Goal: Information Seeking & Learning: Compare options

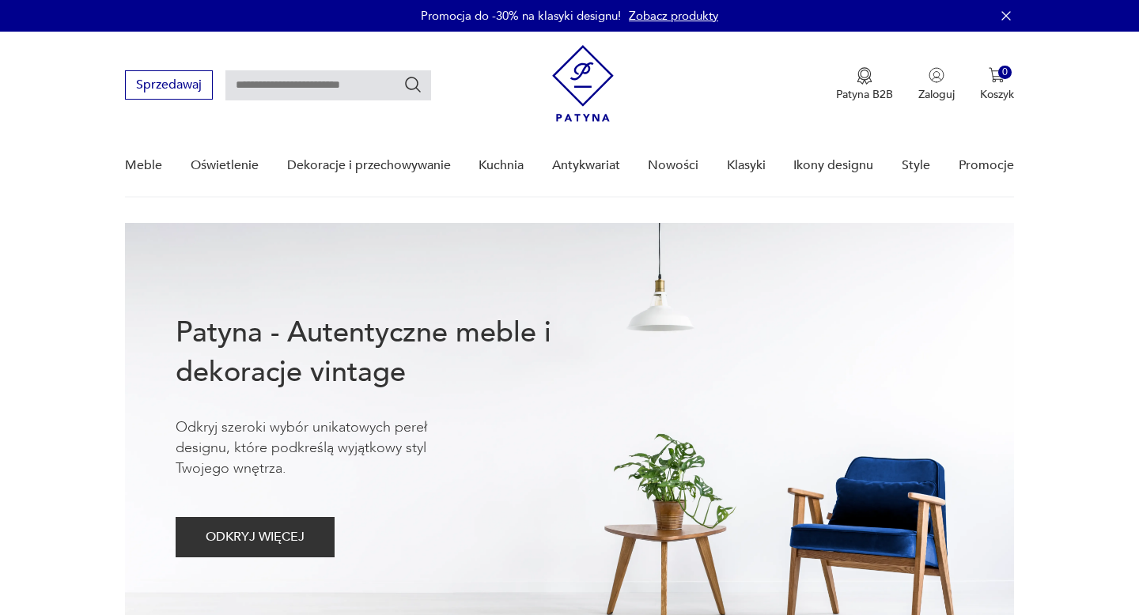
click at [681, 166] on link "Nowości" at bounding box center [673, 165] width 51 height 61
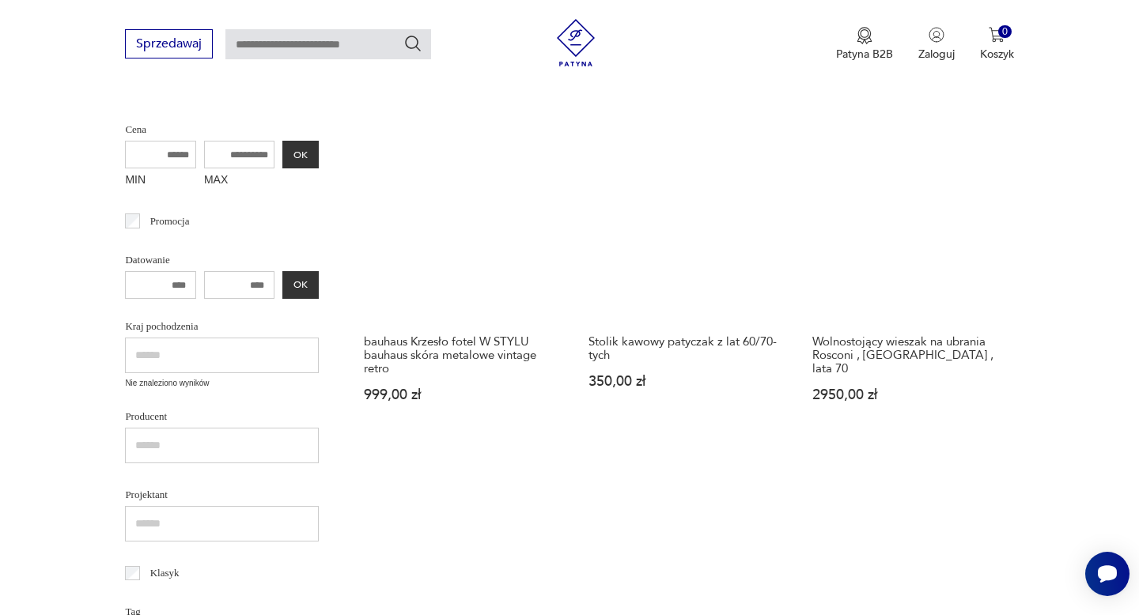
scroll to position [348, 0]
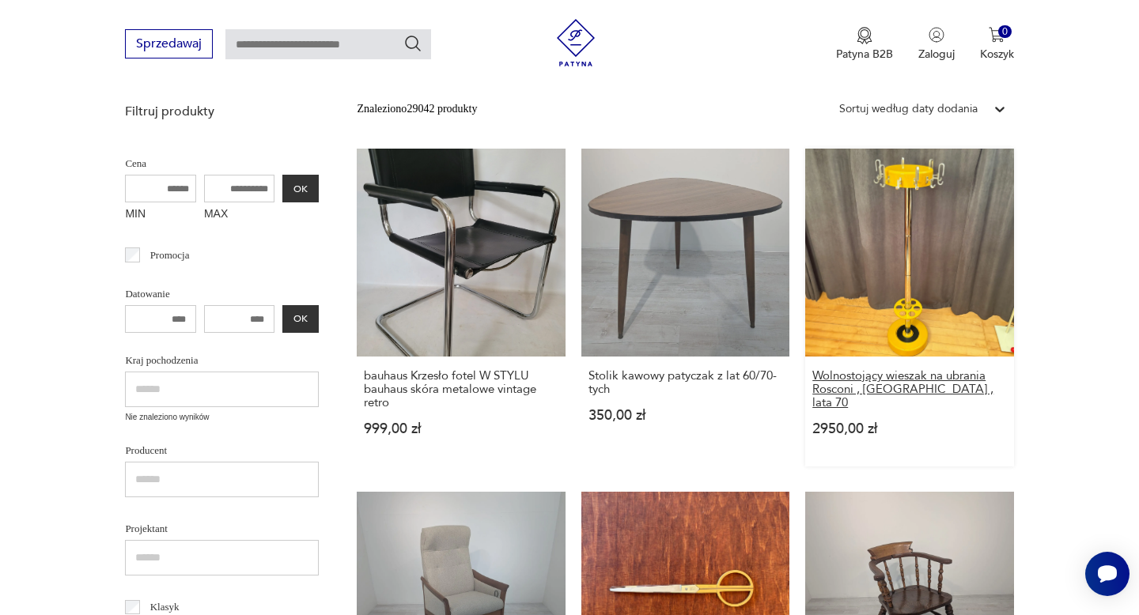
click at [906, 380] on h3 "Wolnostojący wieszak na ubrania Rosconi , [GEOGRAPHIC_DATA] , lata 70" at bounding box center [909, 389] width 194 height 40
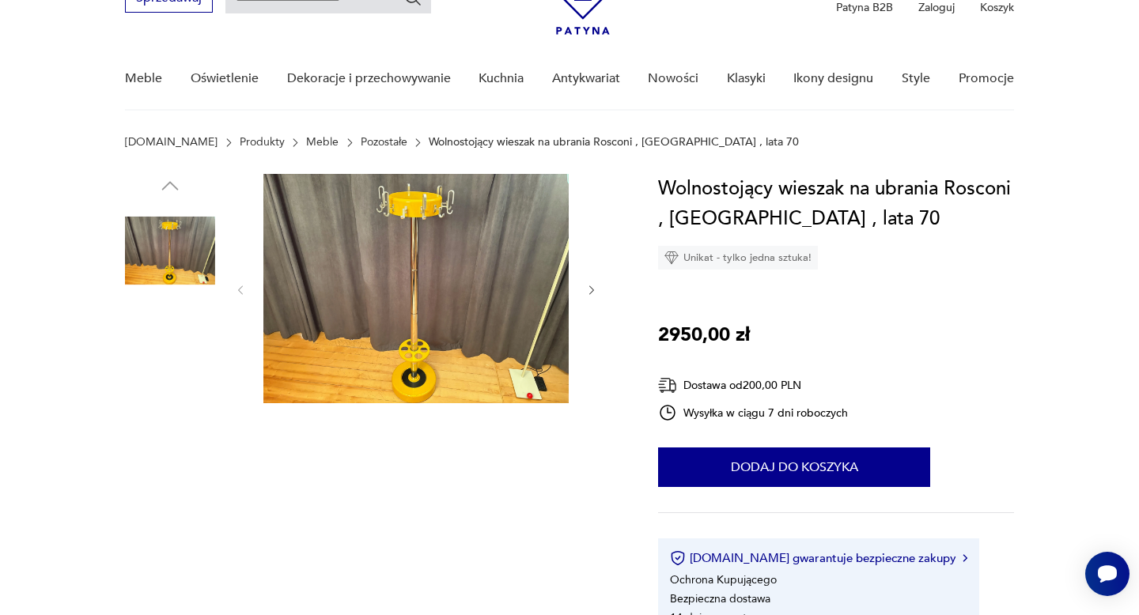
scroll to position [103, 0]
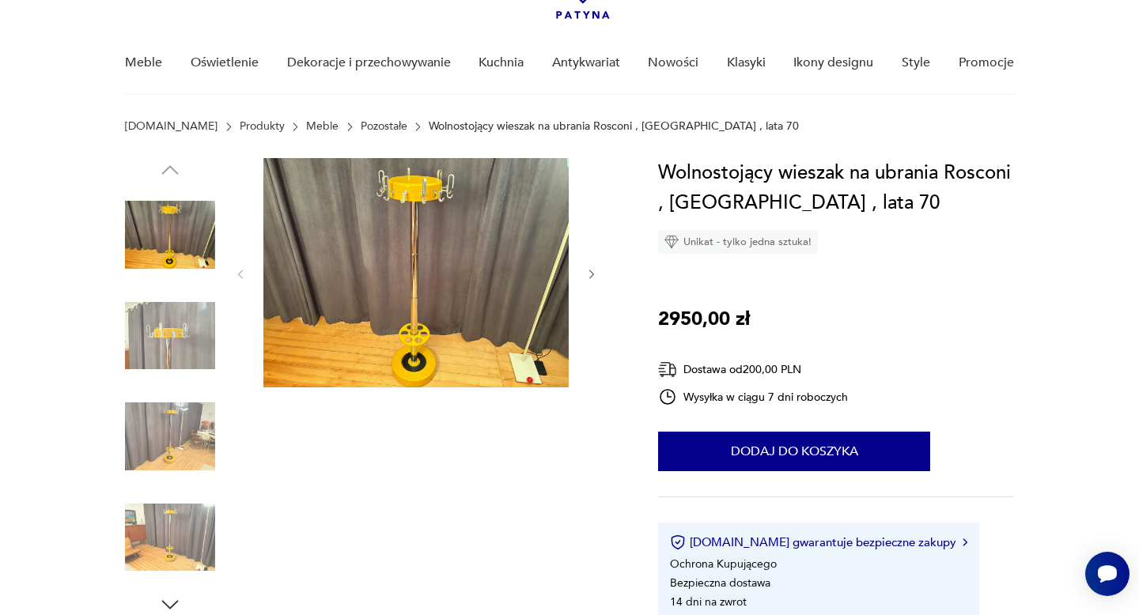
click at [387, 277] on img at bounding box center [415, 272] width 305 height 229
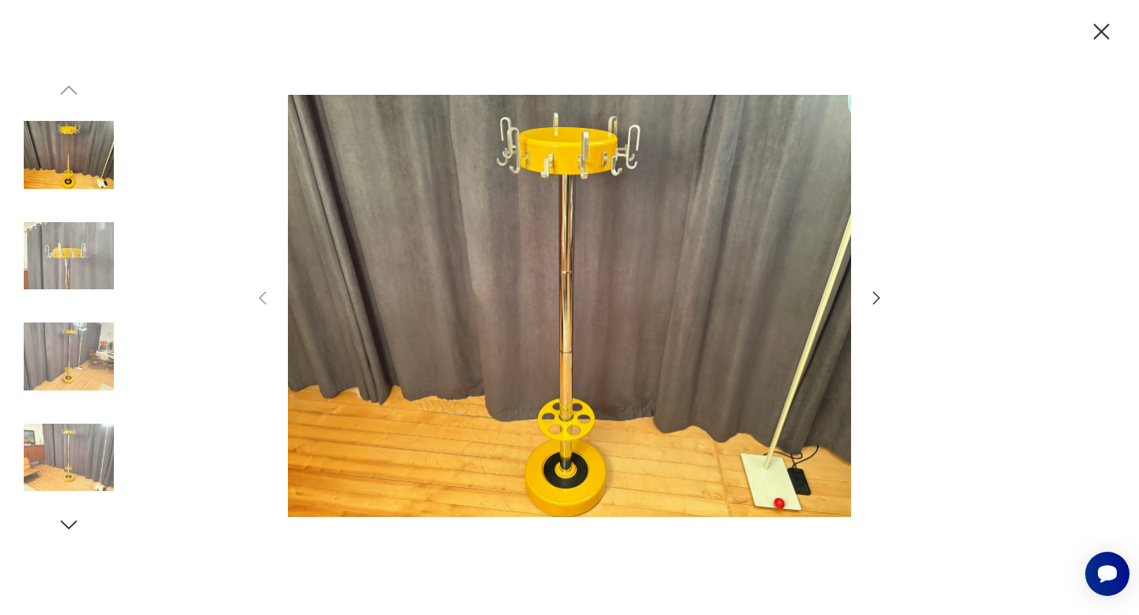
click at [879, 297] on icon "button" at bounding box center [876, 298] width 19 height 19
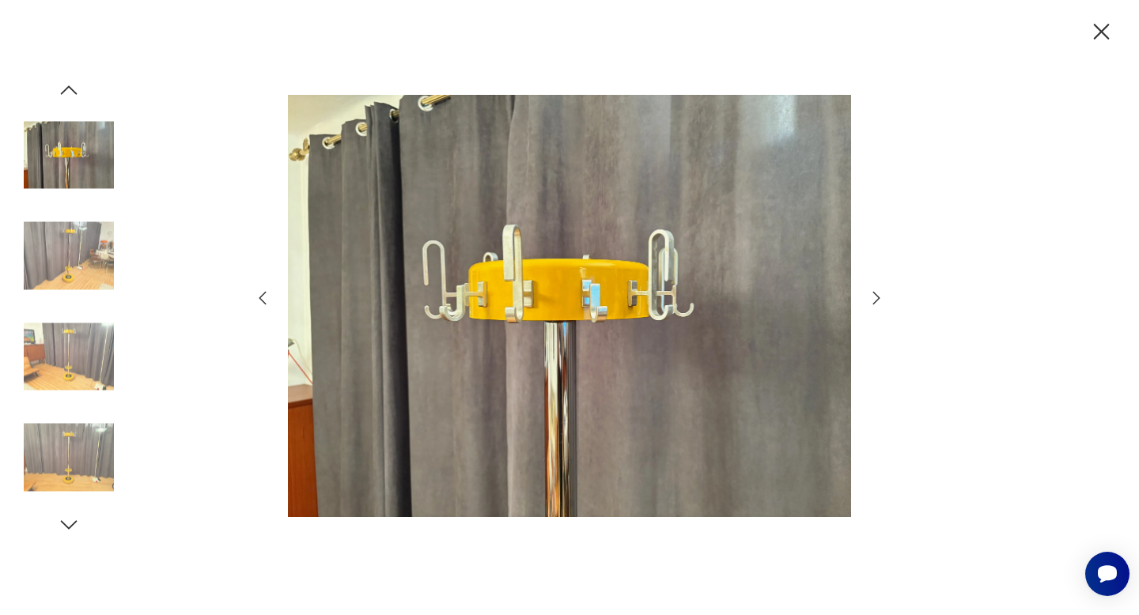
click at [879, 297] on icon "button" at bounding box center [876, 298] width 19 height 19
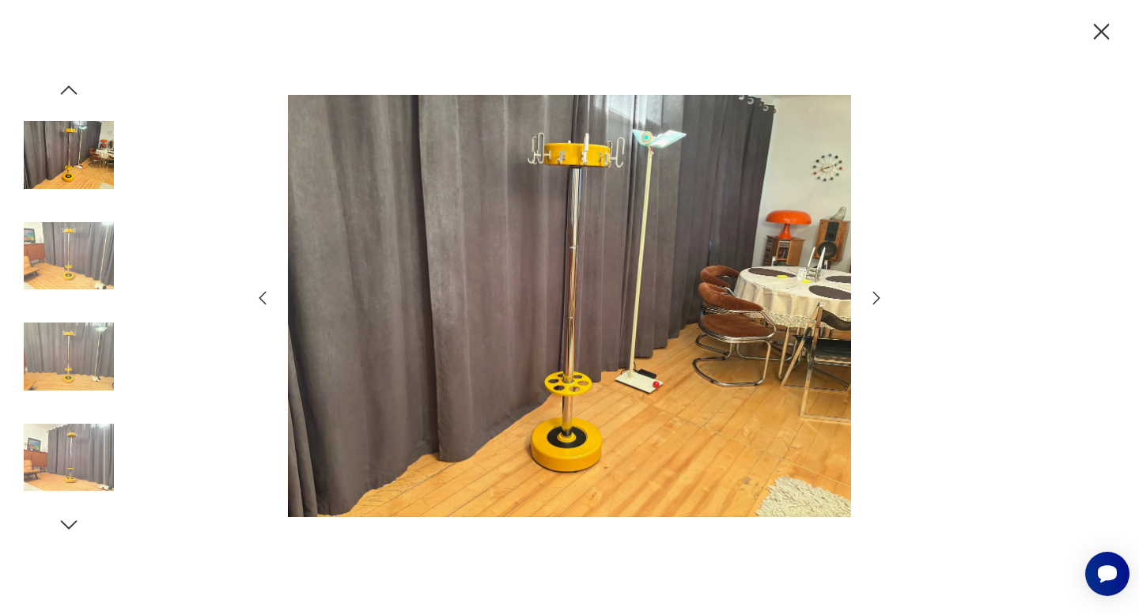
click at [879, 297] on icon "button" at bounding box center [876, 298] width 19 height 19
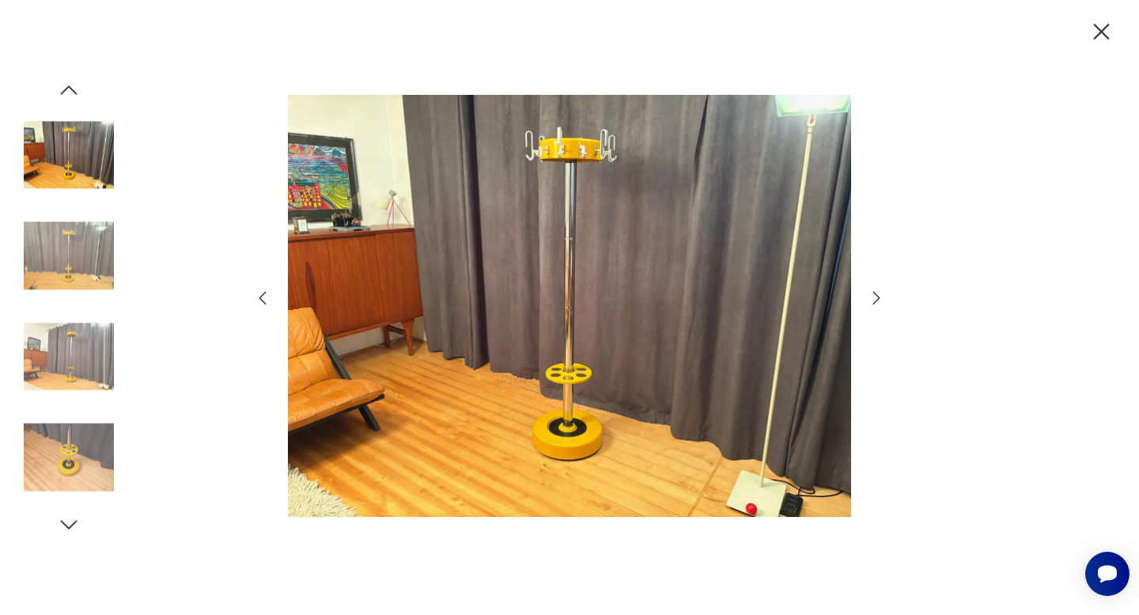
click at [879, 297] on icon "button" at bounding box center [876, 298] width 19 height 19
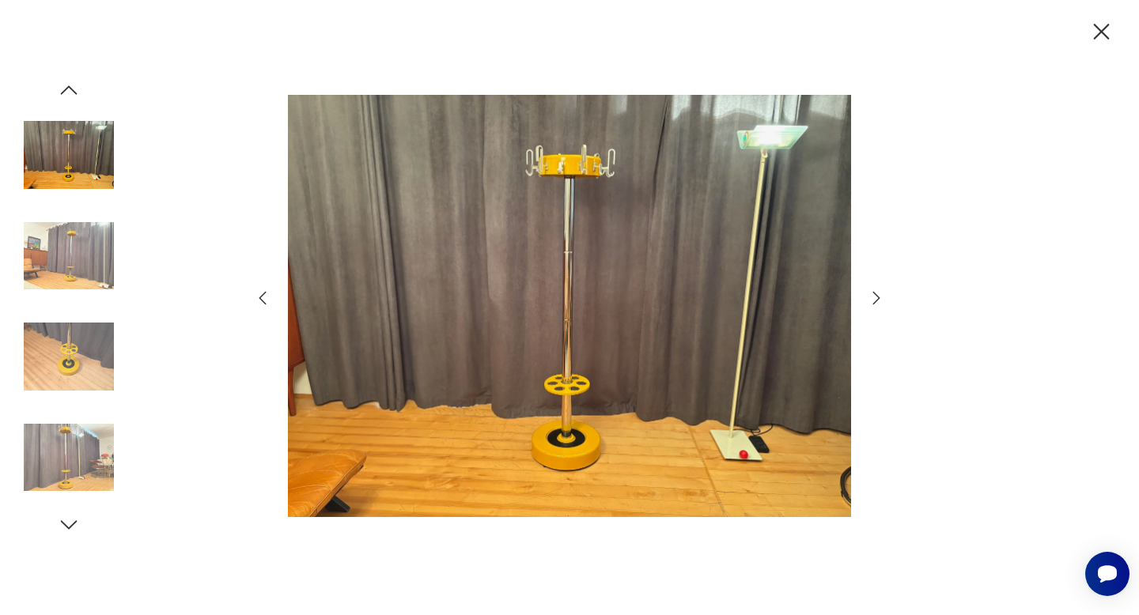
click at [879, 297] on icon "button" at bounding box center [876, 298] width 19 height 19
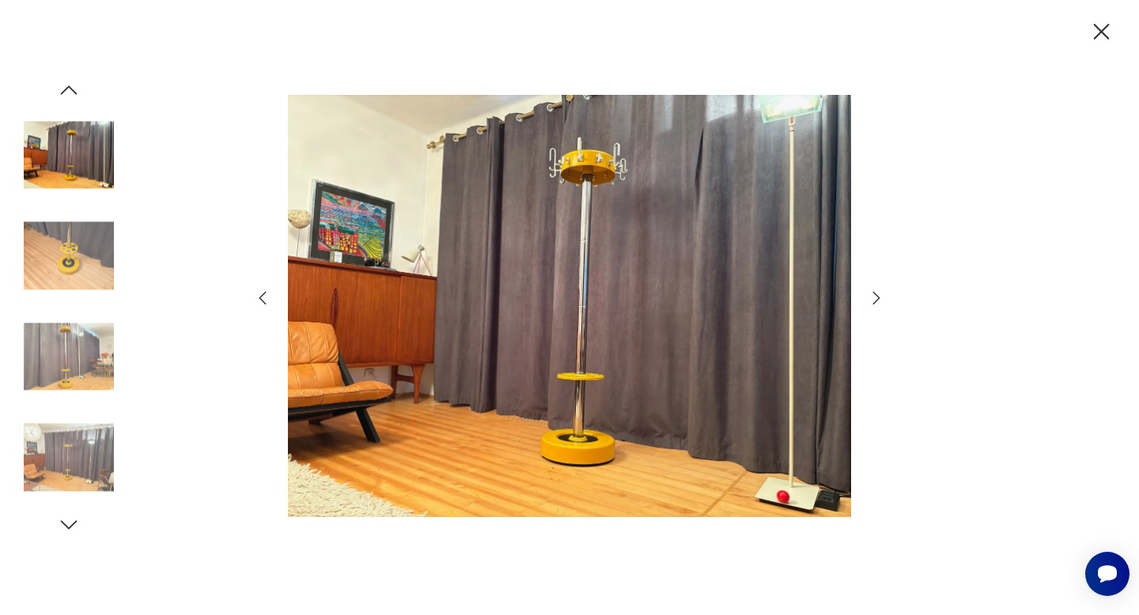
click at [879, 297] on icon "button" at bounding box center [876, 298] width 19 height 19
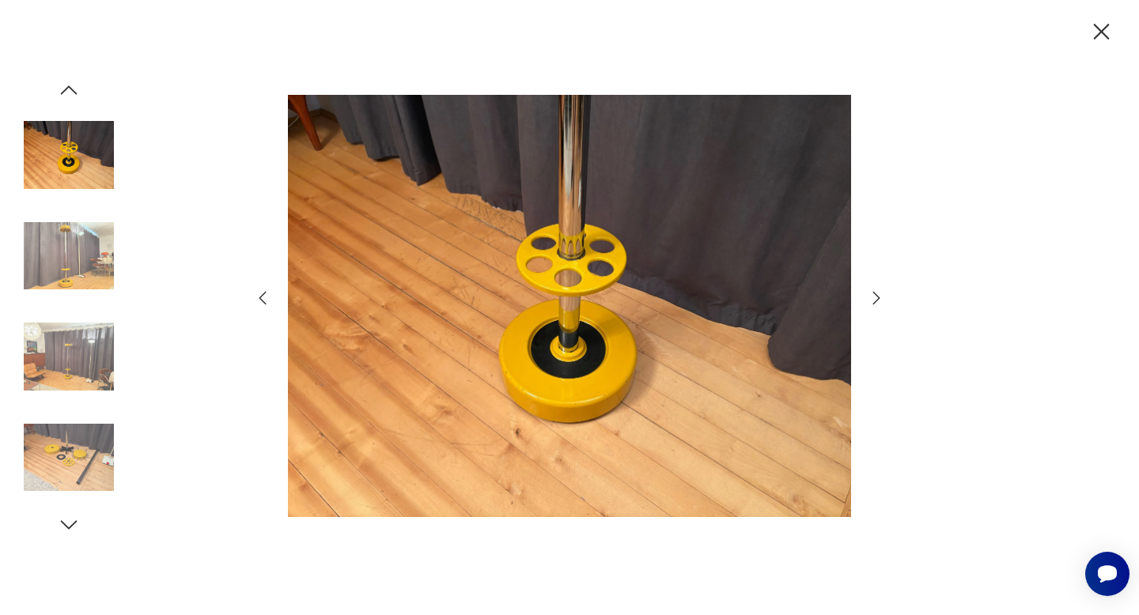
click at [879, 297] on icon "button" at bounding box center [876, 298] width 19 height 19
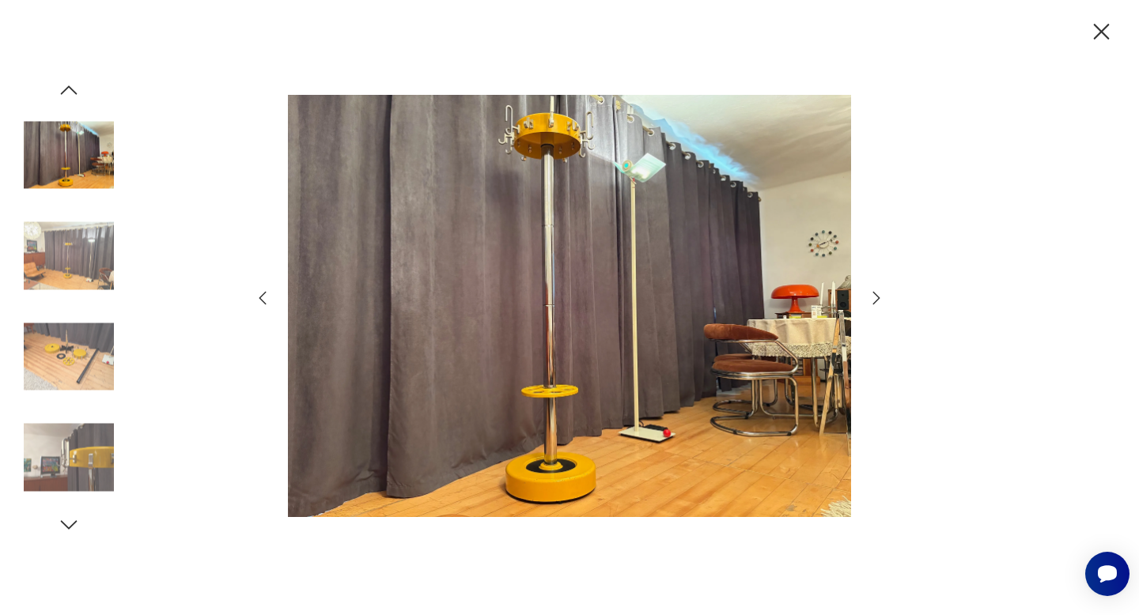
click at [879, 297] on icon "button" at bounding box center [876, 298] width 19 height 19
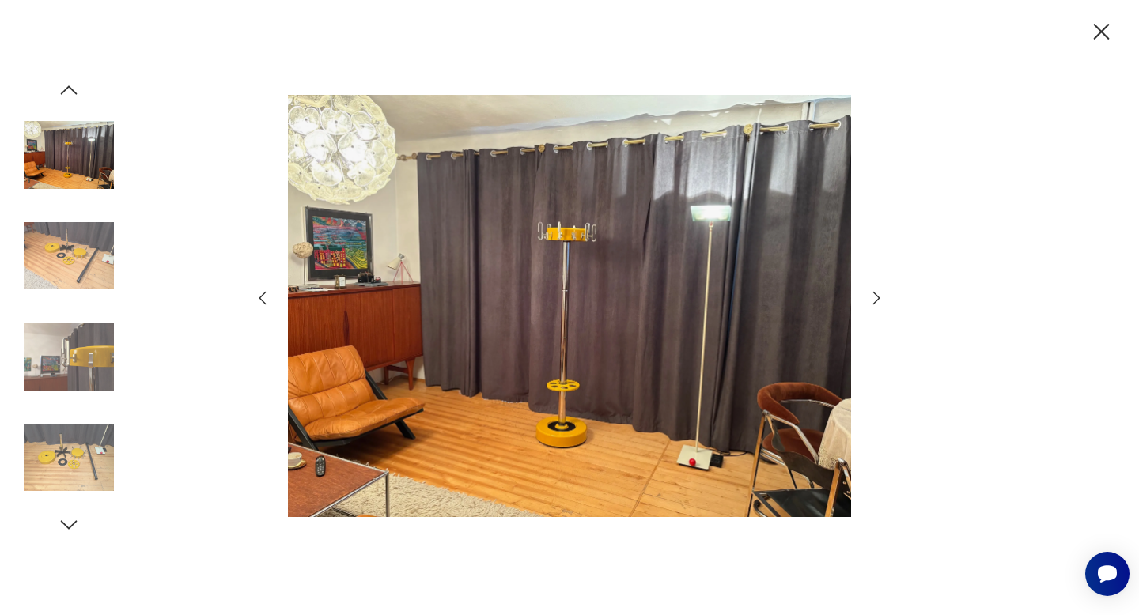
click at [879, 297] on icon "button" at bounding box center [876, 298] width 19 height 19
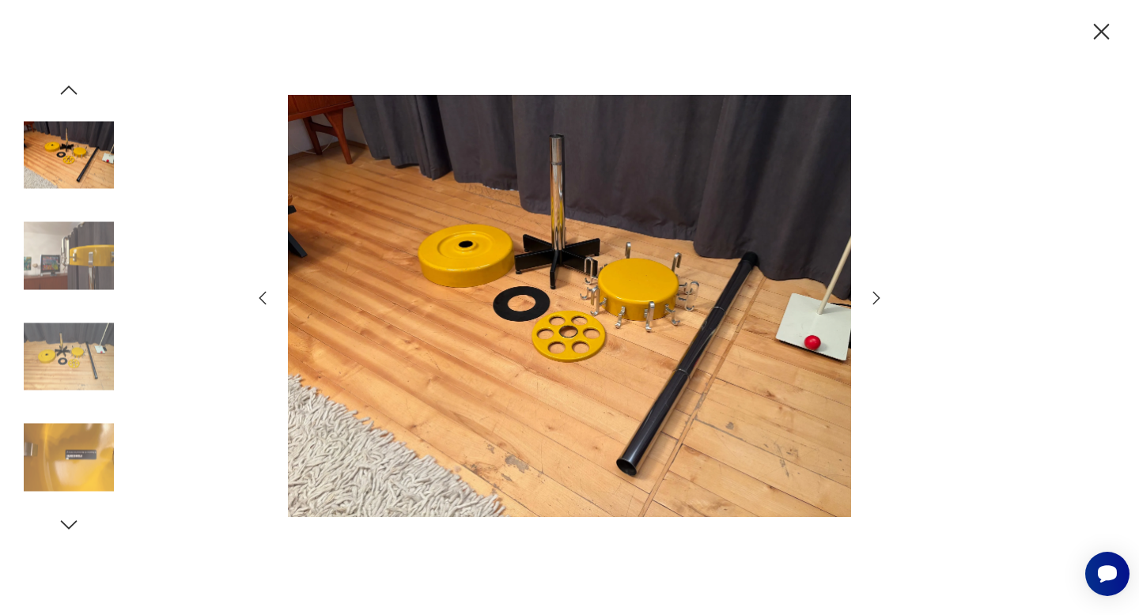
click at [879, 297] on icon "button" at bounding box center [876, 298] width 19 height 19
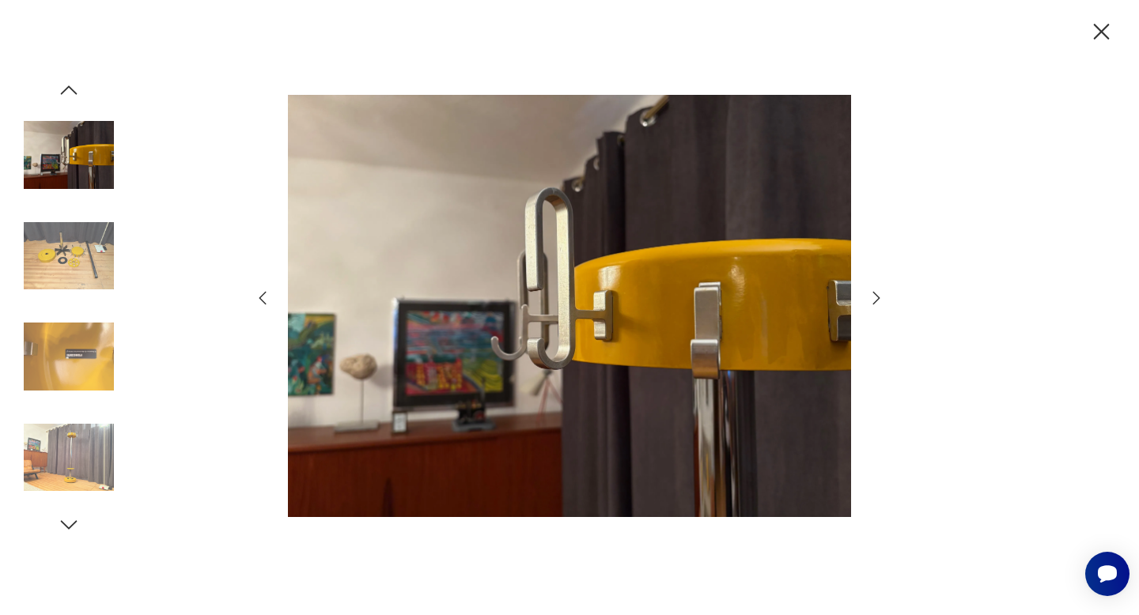
click at [879, 297] on icon "button" at bounding box center [876, 298] width 19 height 19
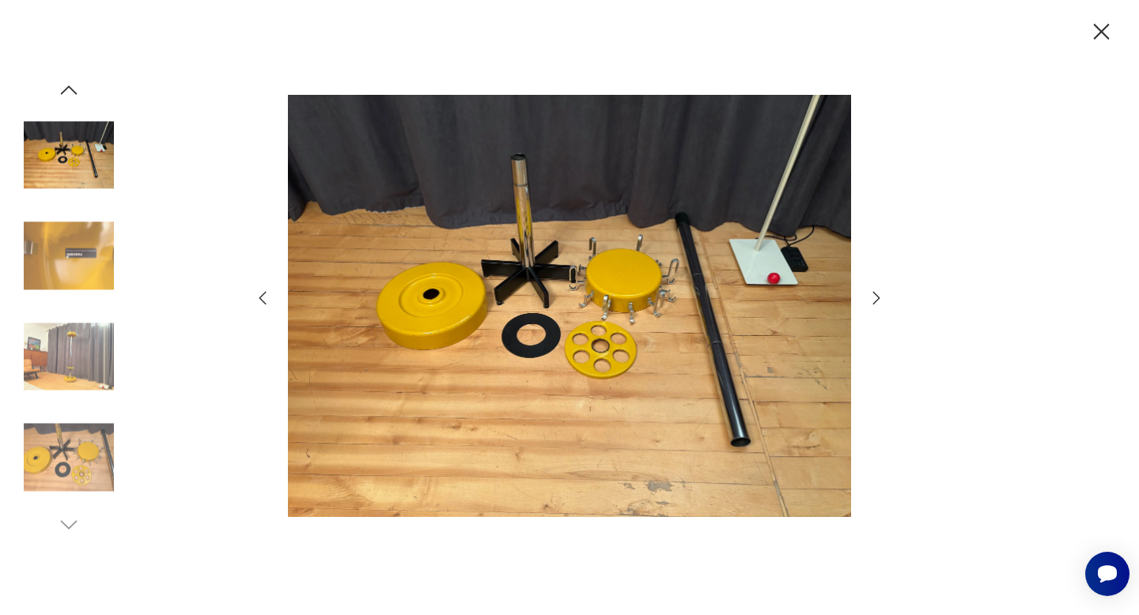
click at [879, 297] on icon "button" at bounding box center [876, 298] width 19 height 19
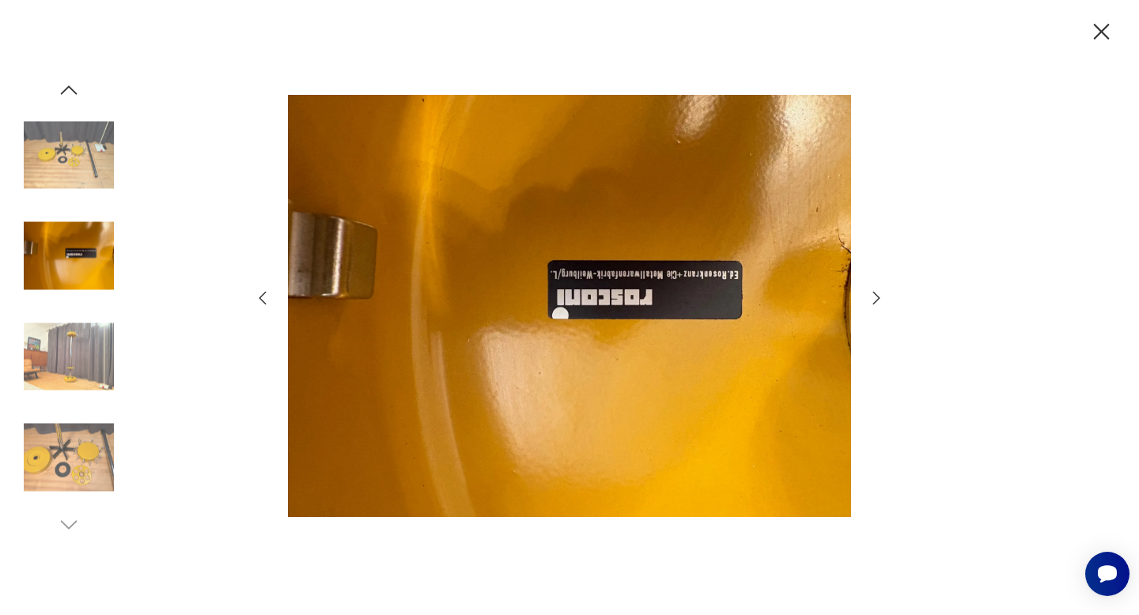
click at [879, 297] on icon "button" at bounding box center [876, 298] width 19 height 19
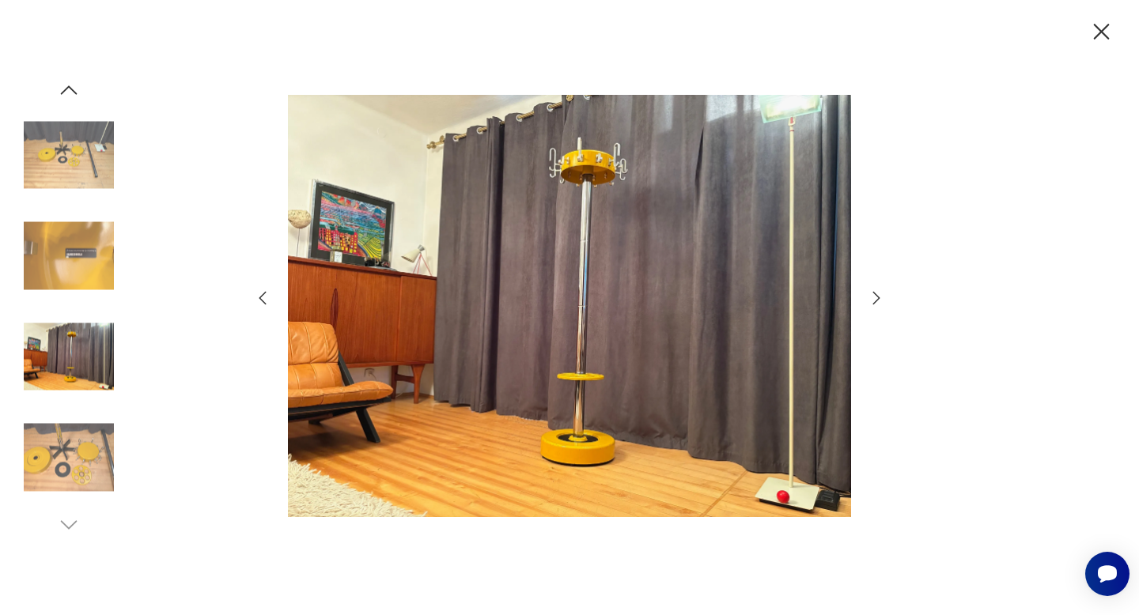
click at [879, 297] on icon "button" at bounding box center [876, 298] width 19 height 19
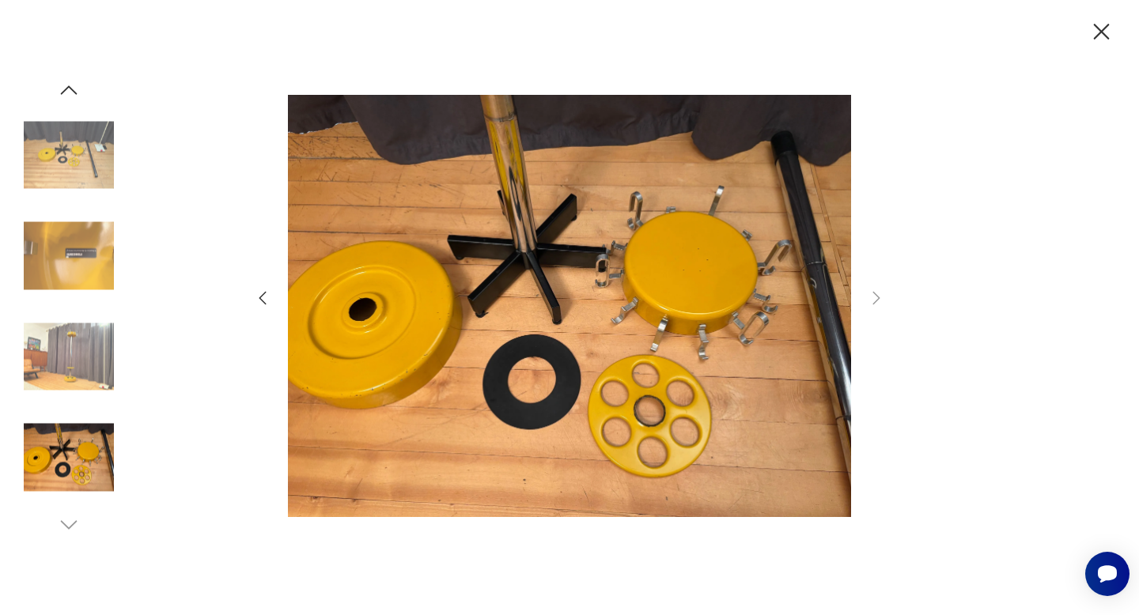
click at [1102, 29] on icon "button" at bounding box center [1101, 32] width 28 height 28
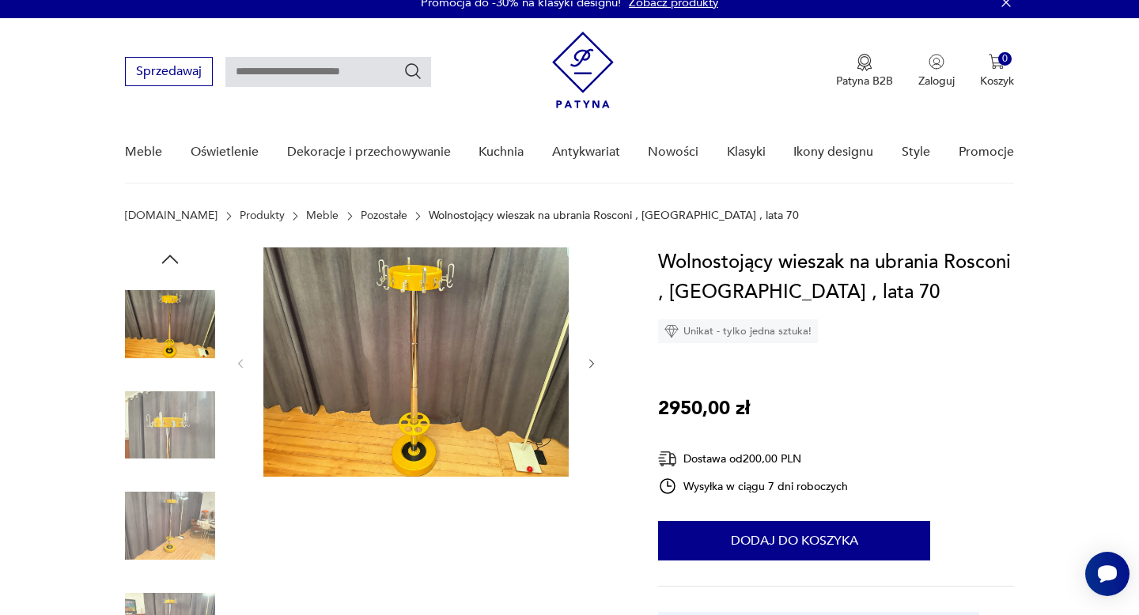
scroll to position [0, 0]
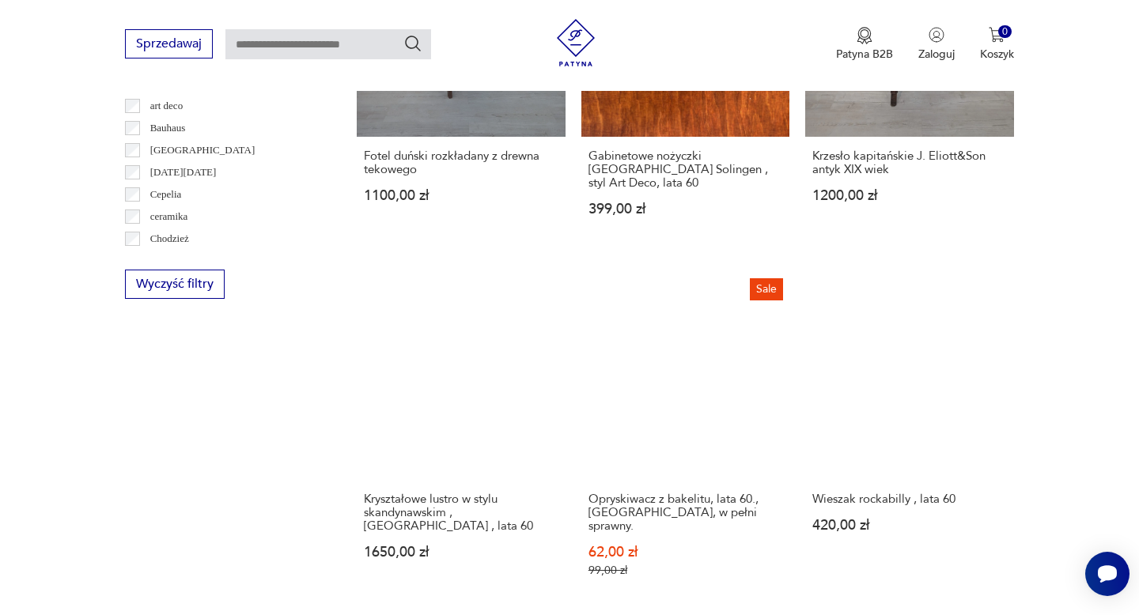
scroll to position [915, 0]
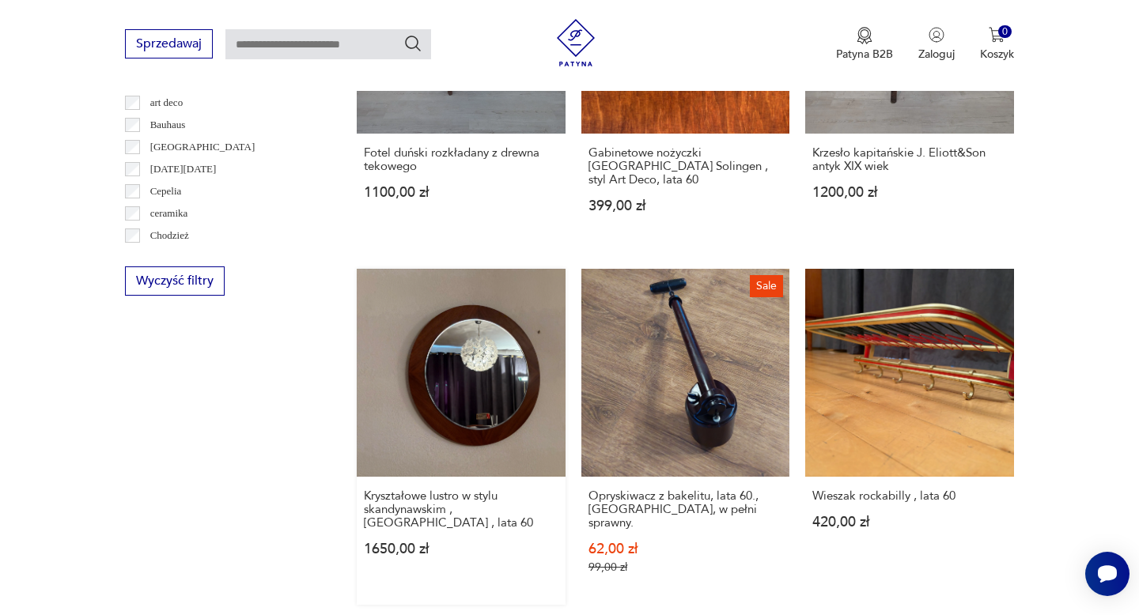
click at [460, 380] on link "Kryształowe lustro w stylu skandynawskim , [GEOGRAPHIC_DATA] , lata 60 1650,00 …" at bounding box center [461, 437] width 208 height 336
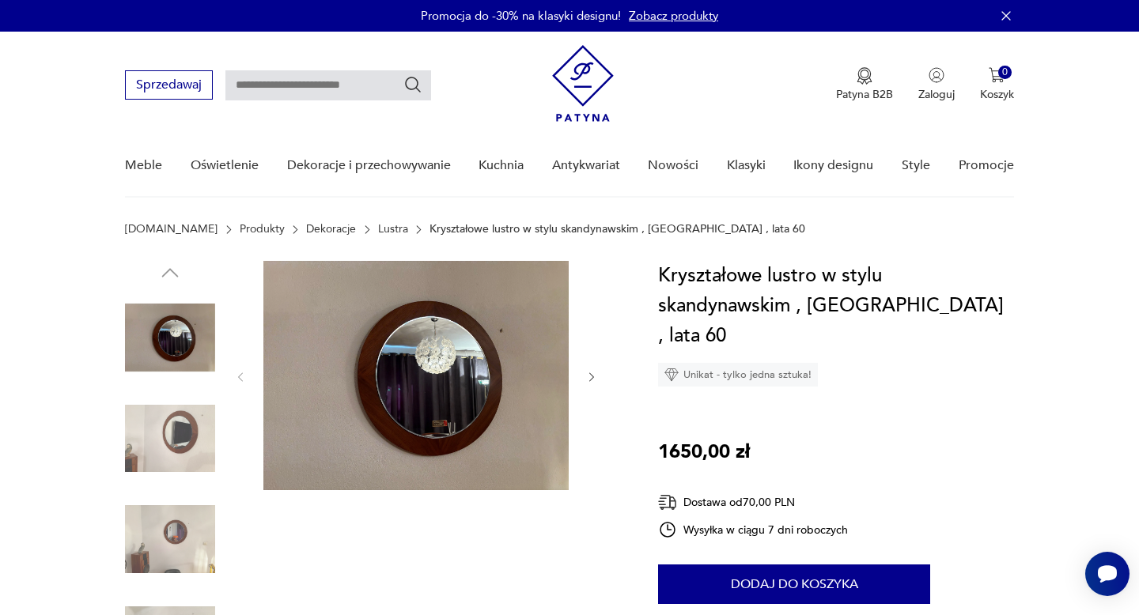
click at [593, 376] on icon "button" at bounding box center [591, 376] width 5 height 9
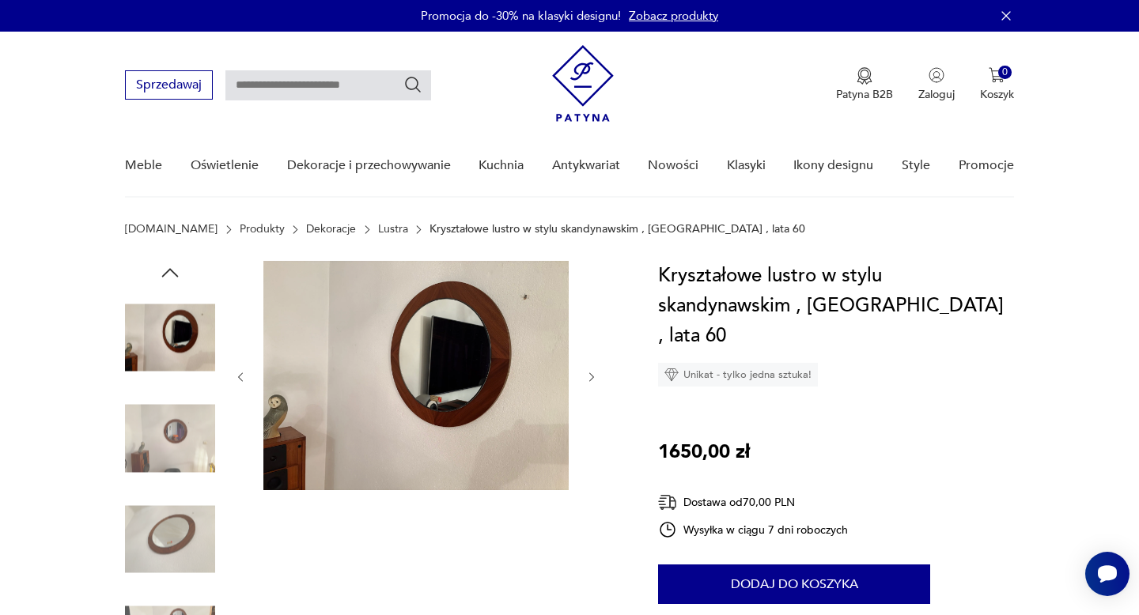
click at [593, 376] on icon "button" at bounding box center [591, 376] width 5 height 9
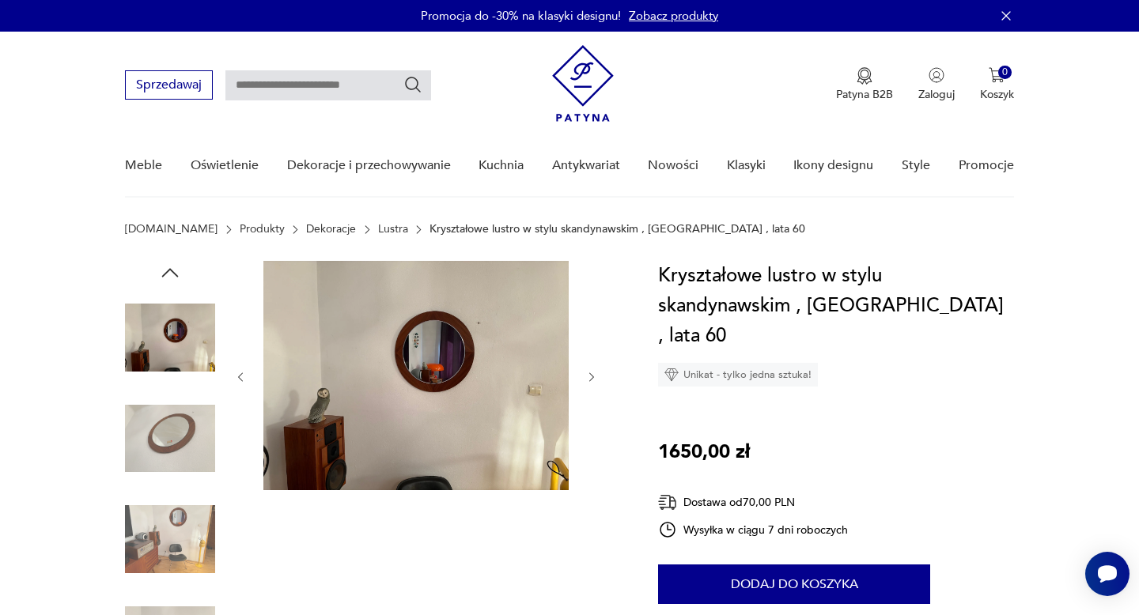
click at [593, 376] on icon "button" at bounding box center [591, 376] width 5 height 9
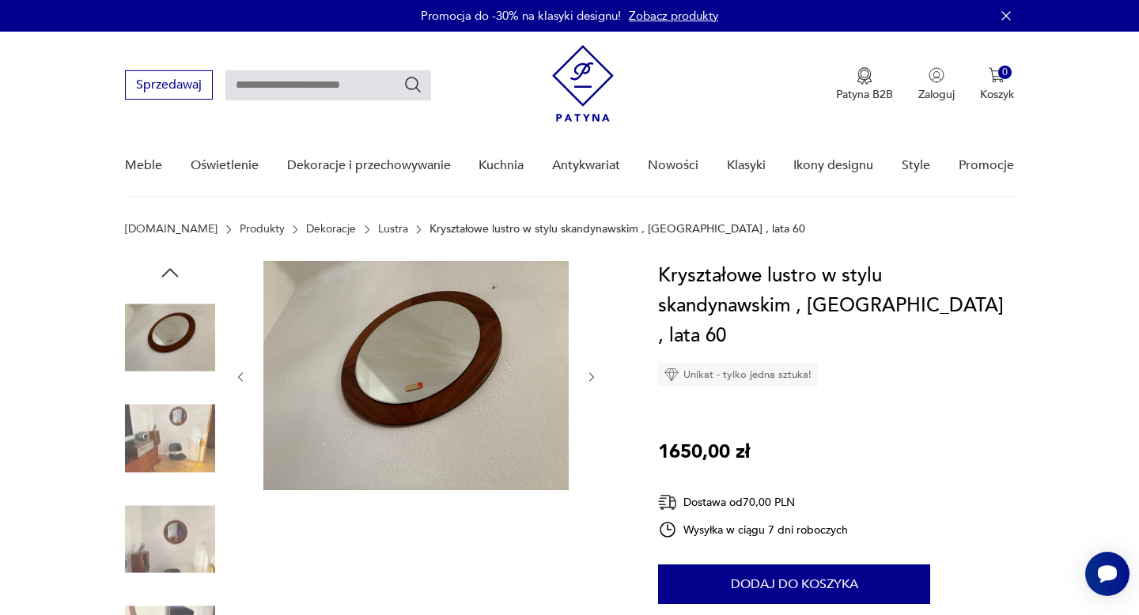
click at [593, 376] on icon "button" at bounding box center [591, 376] width 5 height 9
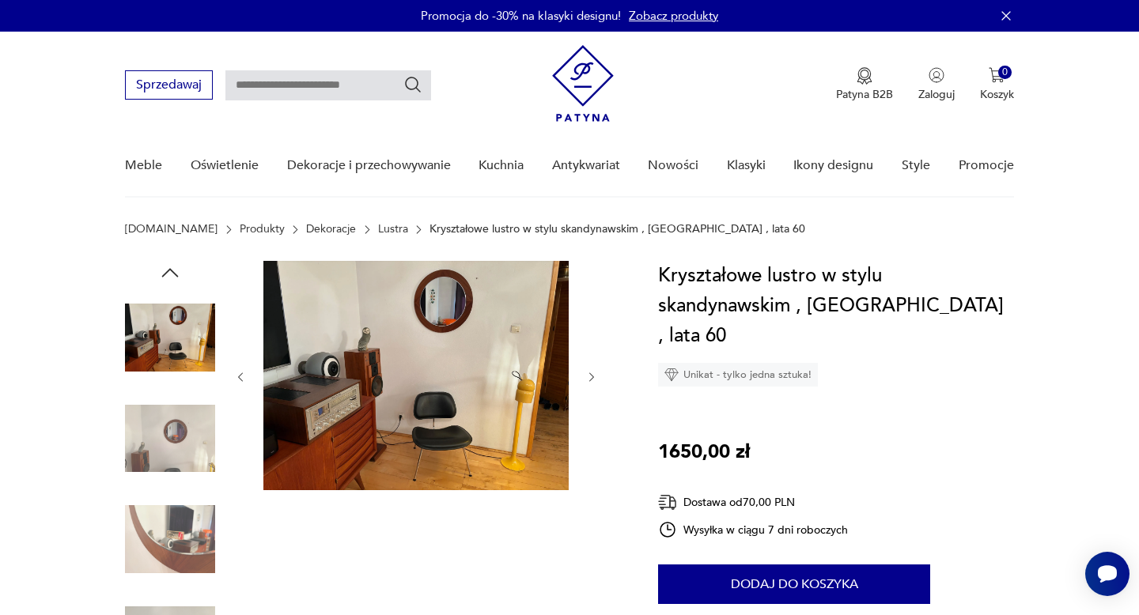
click at [593, 376] on icon "button" at bounding box center [591, 376] width 5 height 9
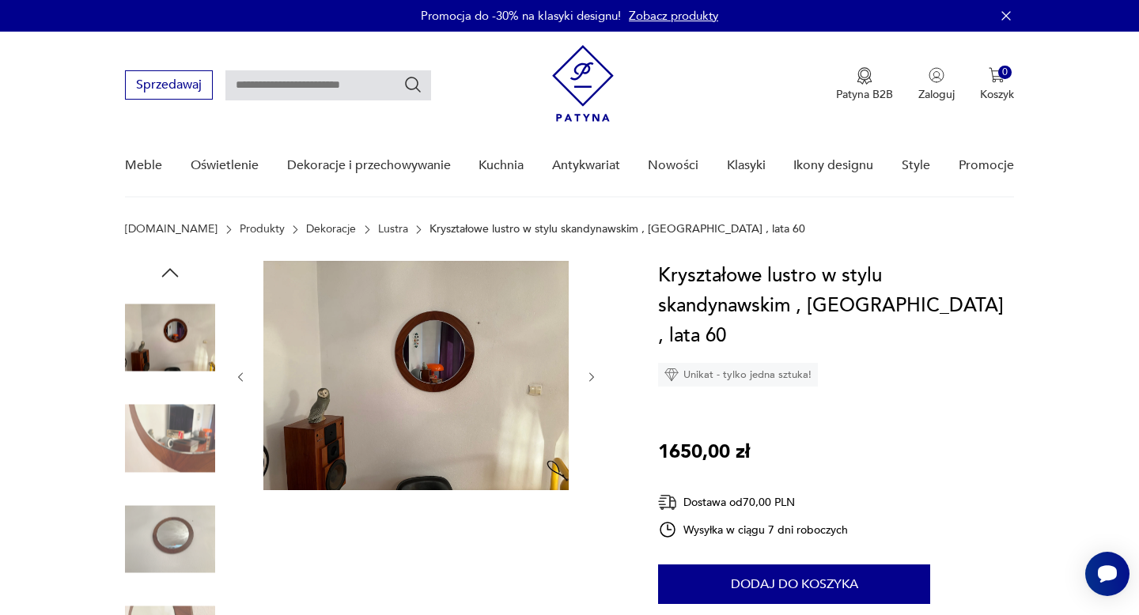
click at [593, 376] on icon "button" at bounding box center [591, 376] width 5 height 9
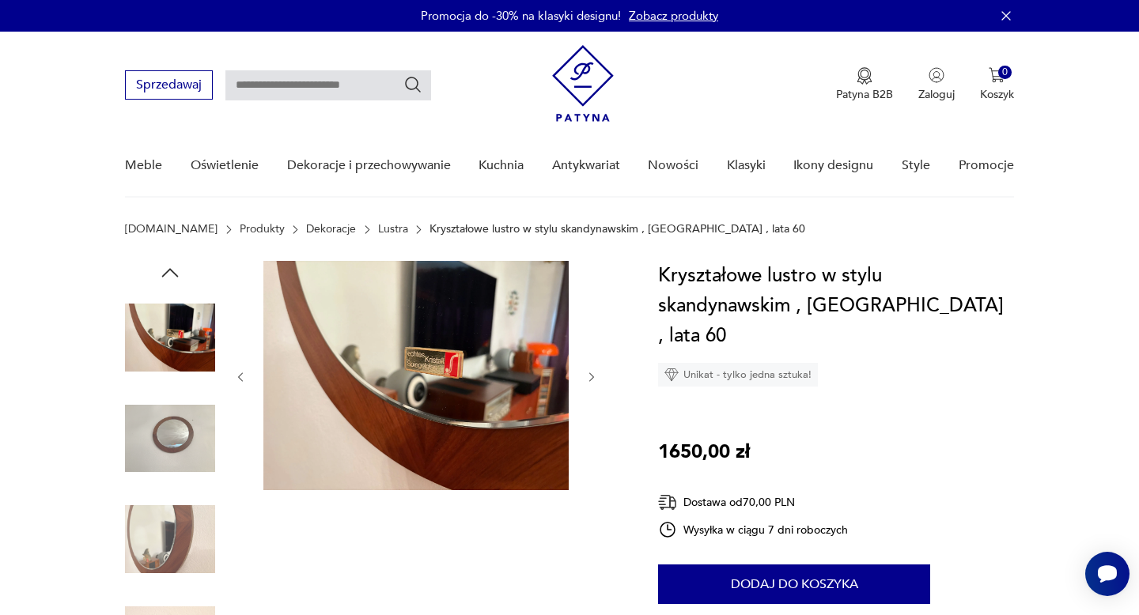
click at [593, 376] on icon "button" at bounding box center [591, 376] width 5 height 9
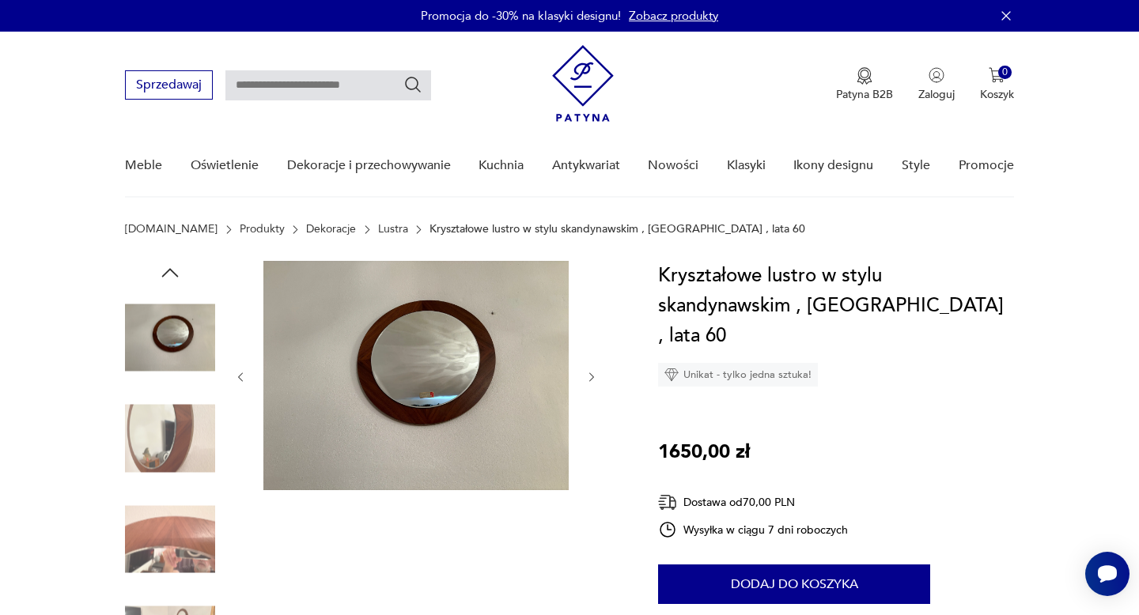
click at [593, 376] on icon "button" at bounding box center [591, 376] width 5 height 9
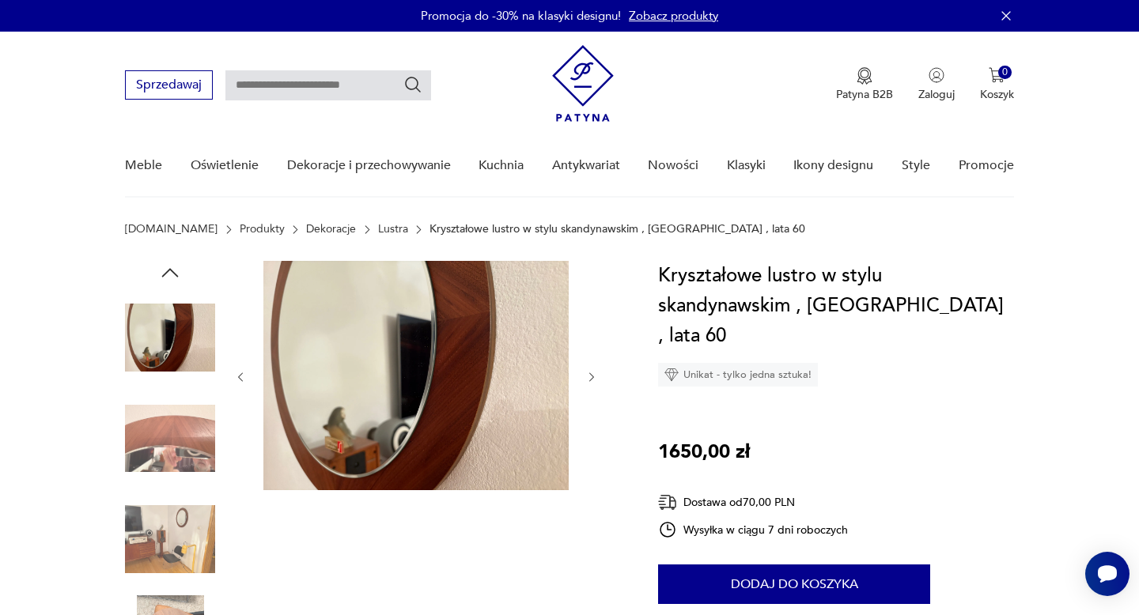
click at [593, 376] on icon "button" at bounding box center [591, 376] width 5 height 9
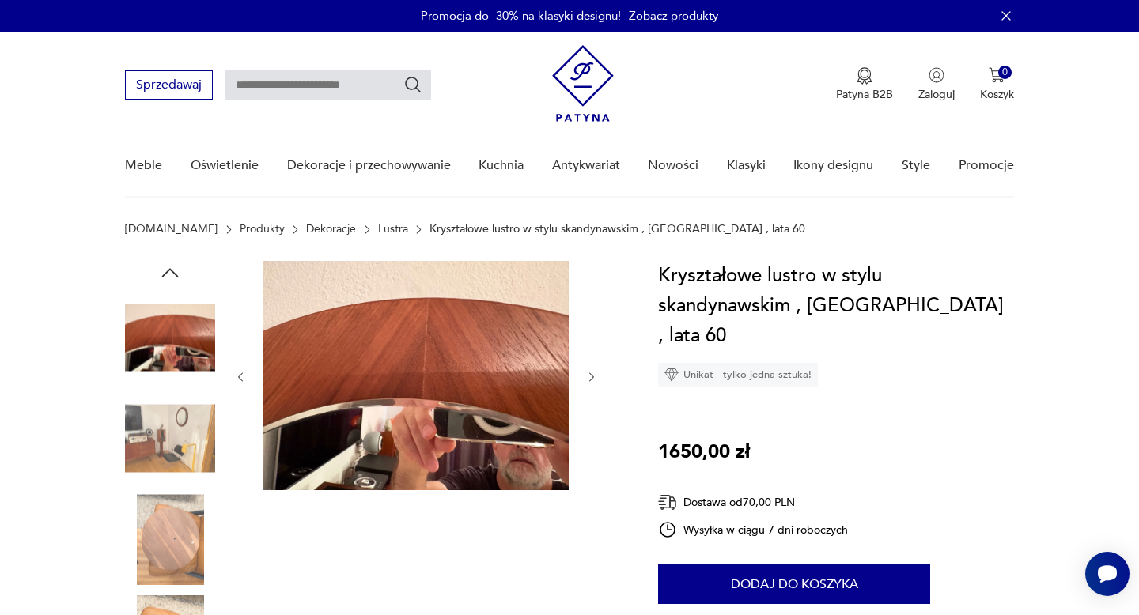
click at [593, 376] on icon "button" at bounding box center [591, 376] width 5 height 9
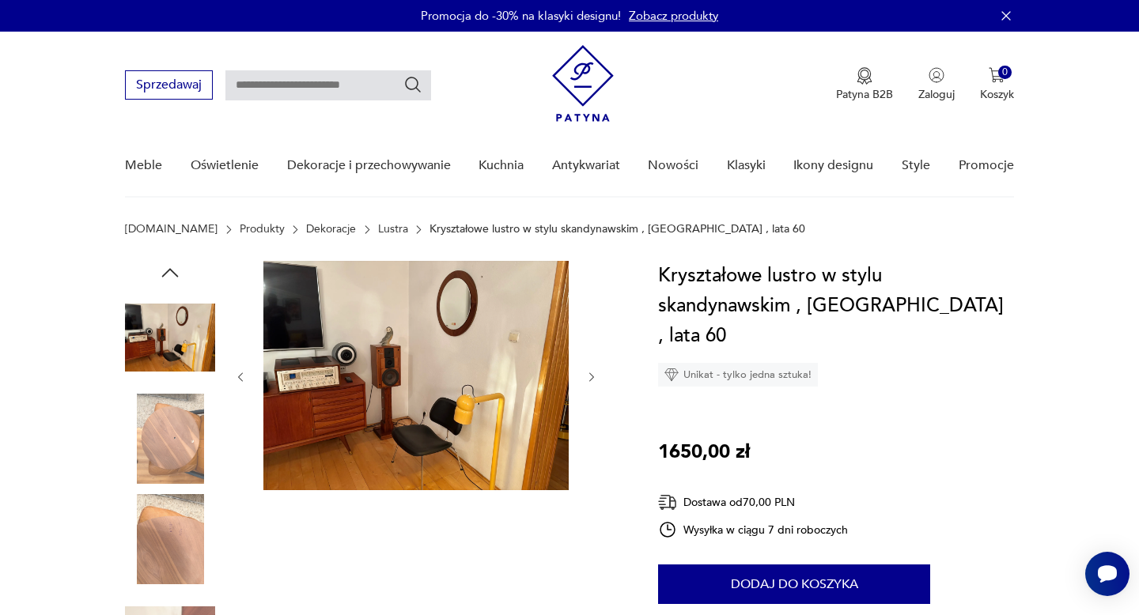
click at [248, 372] on div at bounding box center [416, 377] width 364 height 232
click at [241, 375] on icon "button" at bounding box center [240, 377] width 13 height 13
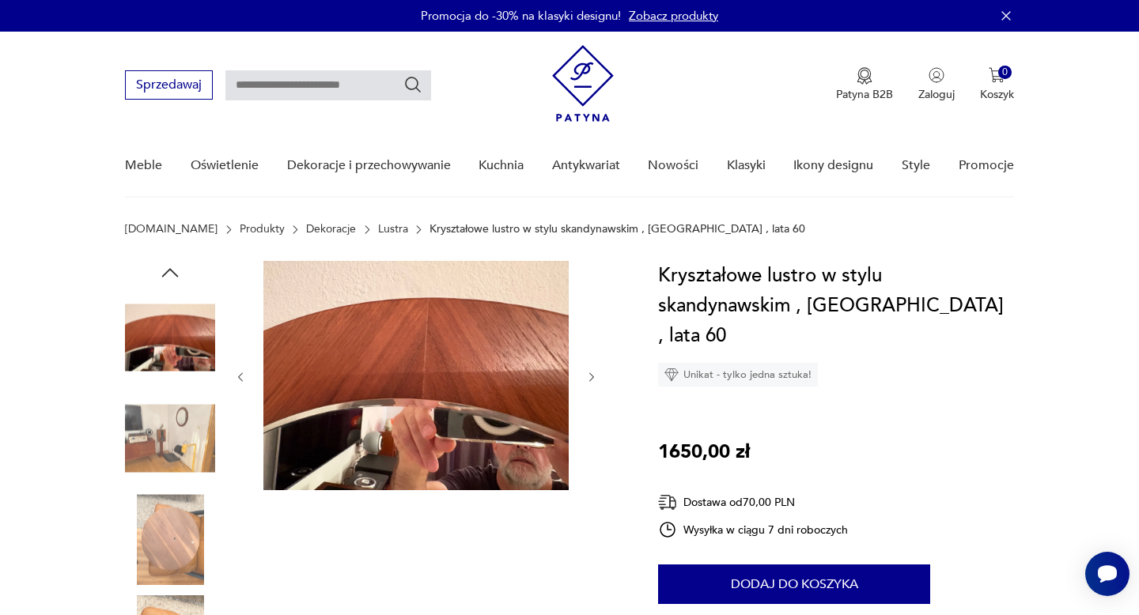
click at [592, 377] on icon "button" at bounding box center [591, 377] width 13 height 13
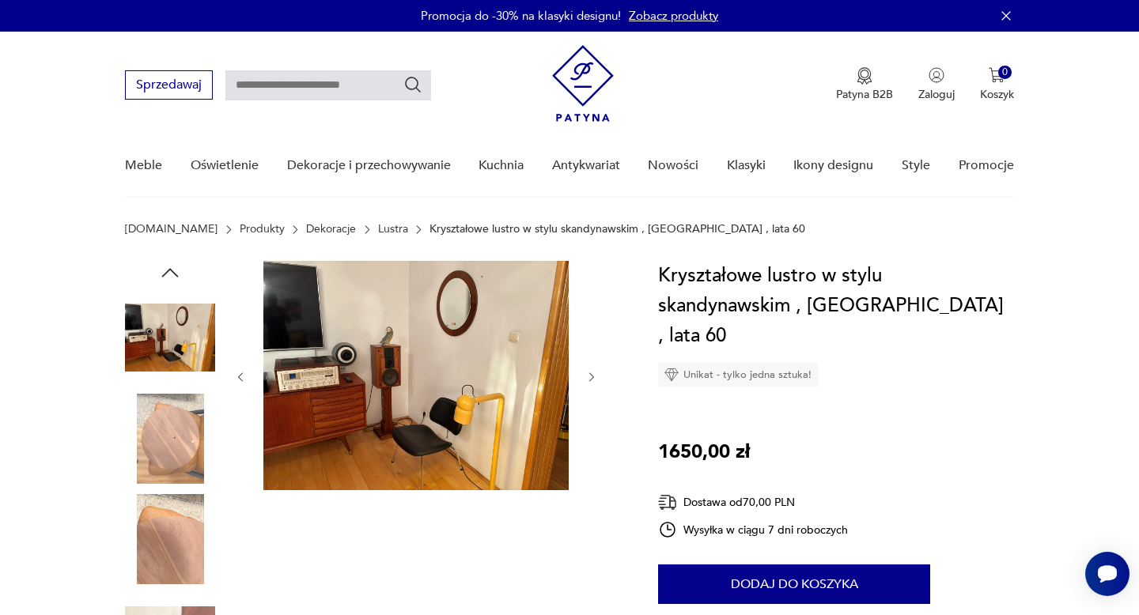
click at [592, 377] on icon "button" at bounding box center [591, 377] width 13 height 13
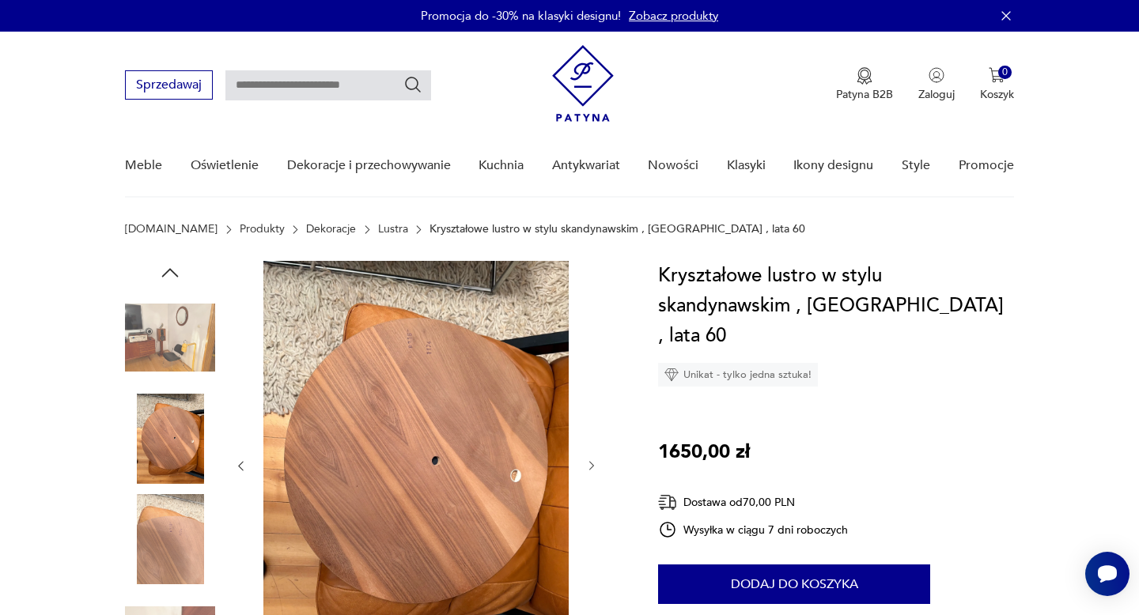
click at [592, 377] on div at bounding box center [416, 466] width 364 height 410
click at [592, 467] on icon "button" at bounding box center [591, 465] width 13 height 13
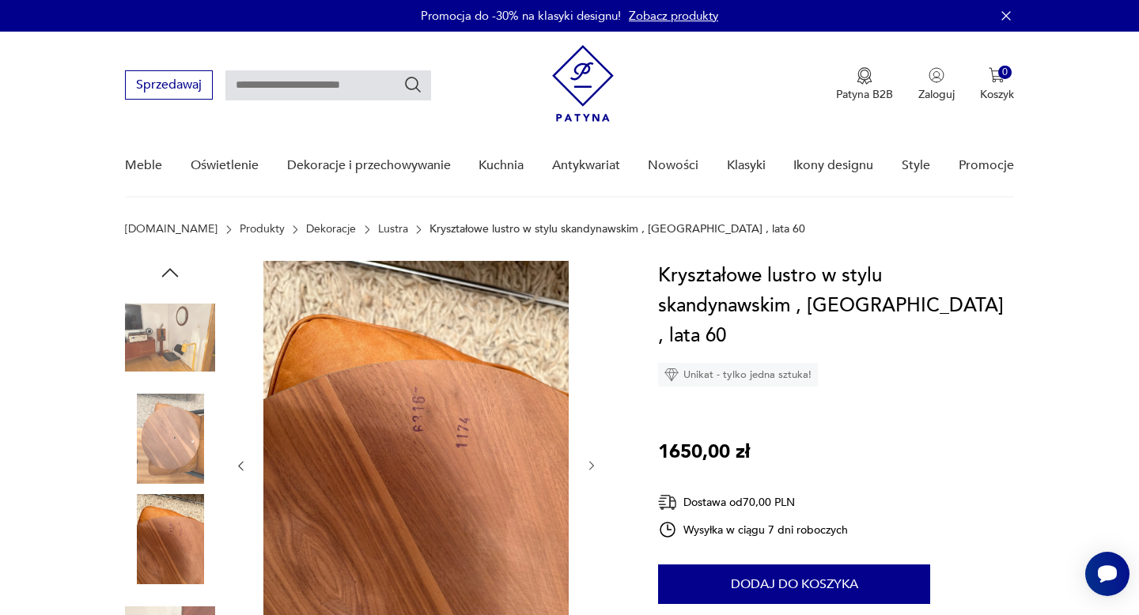
click at [592, 467] on icon "button" at bounding box center [591, 465] width 13 height 13
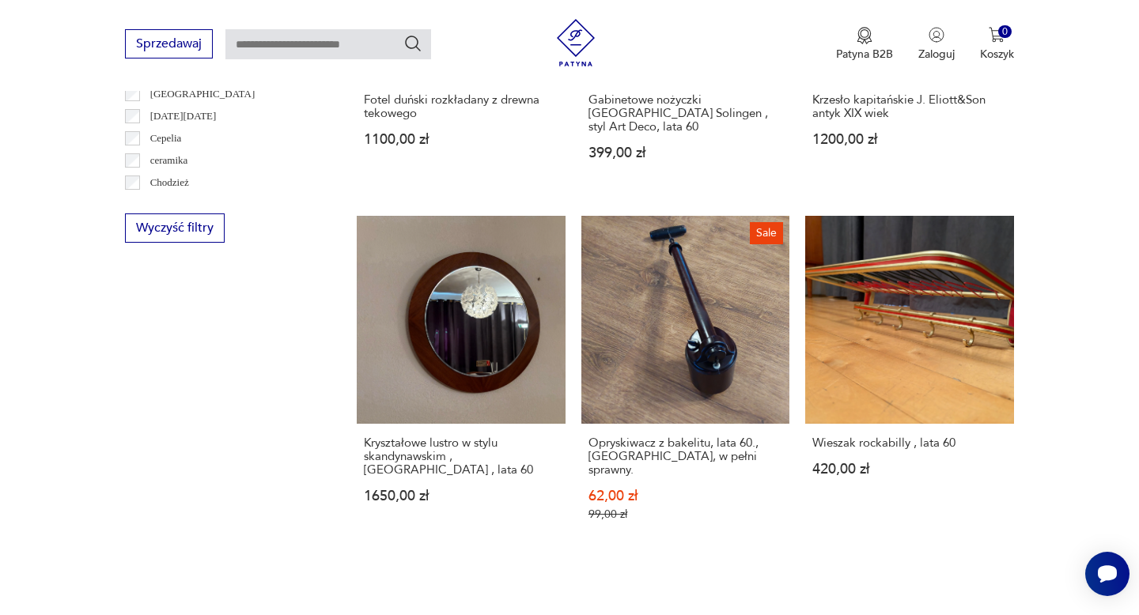
scroll to position [851, 0]
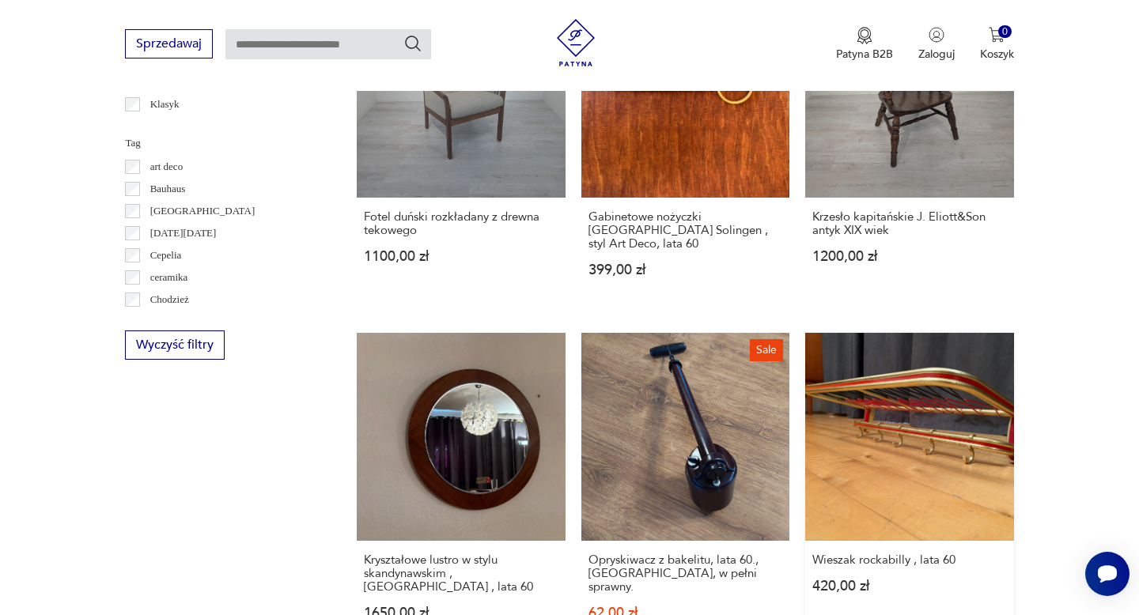
click at [905, 388] on link "Wieszak rockabilly , lata 60 420,00 zł" at bounding box center [909, 501] width 208 height 336
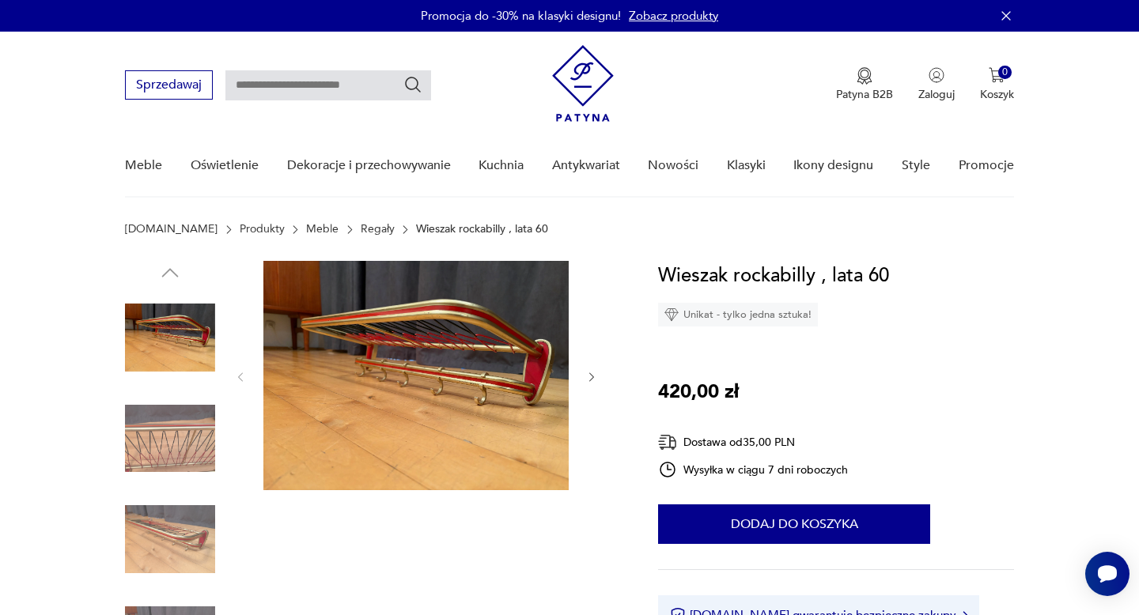
click at [591, 377] on icon "button" at bounding box center [591, 377] width 13 height 13
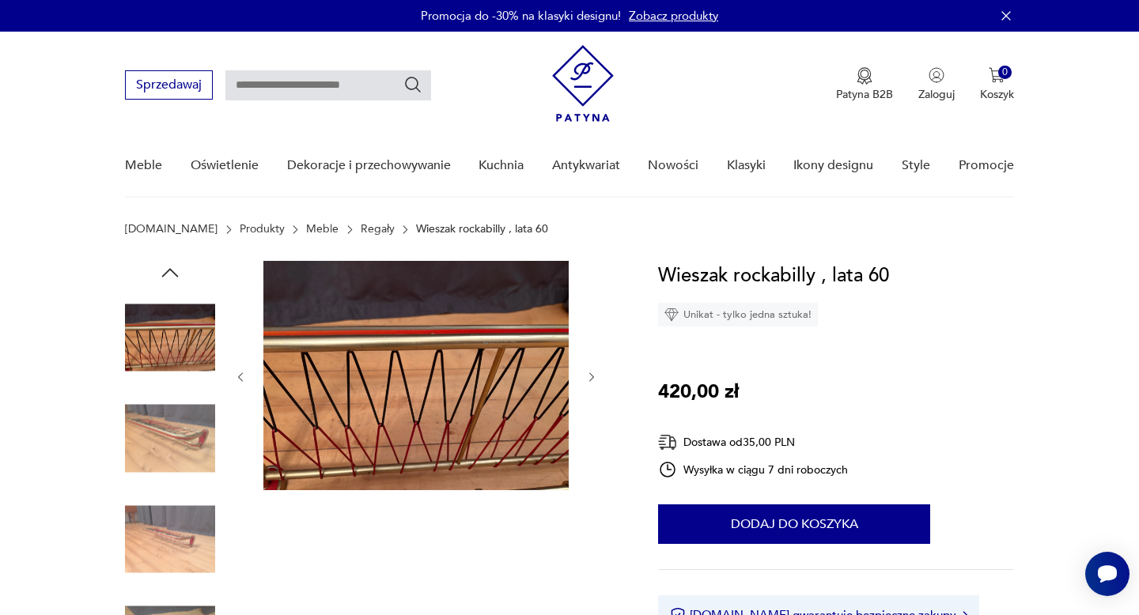
click at [591, 377] on icon "button" at bounding box center [591, 377] width 13 height 13
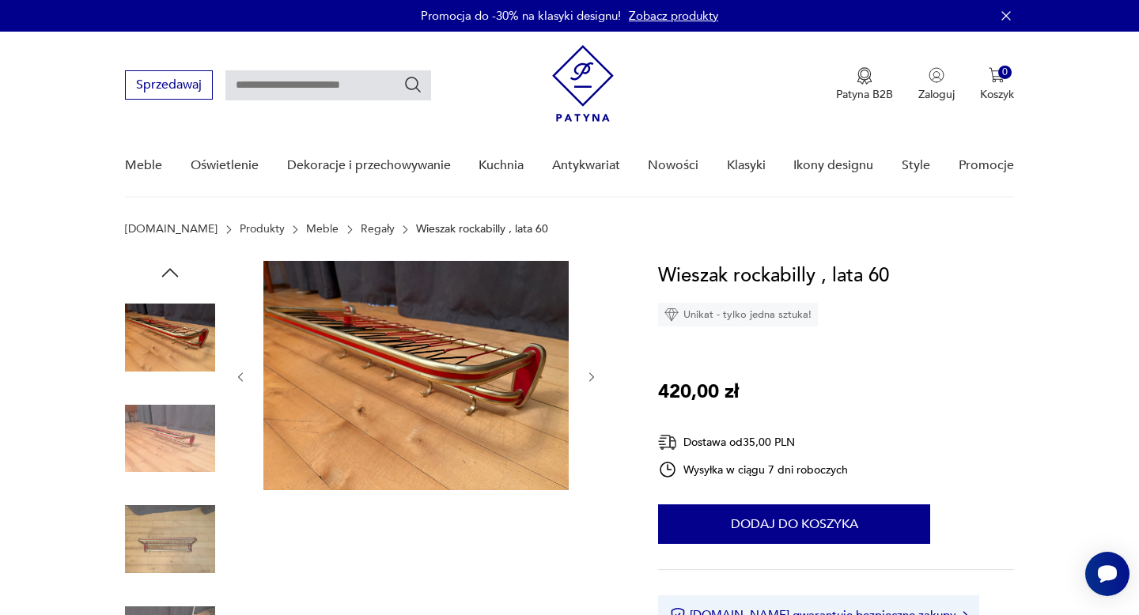
click at [591, 377] on icon "button" at bounding box center [591, 377] width 13 height 13
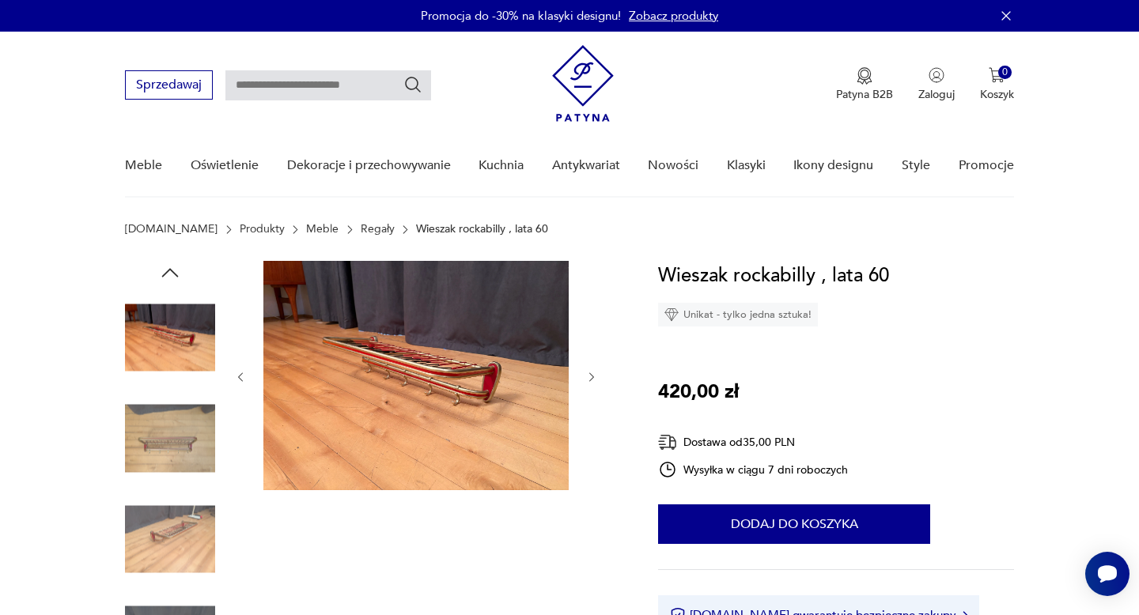
click at [591, 377] on icon "button" at bounding box center [591, 377] width 13 height 13
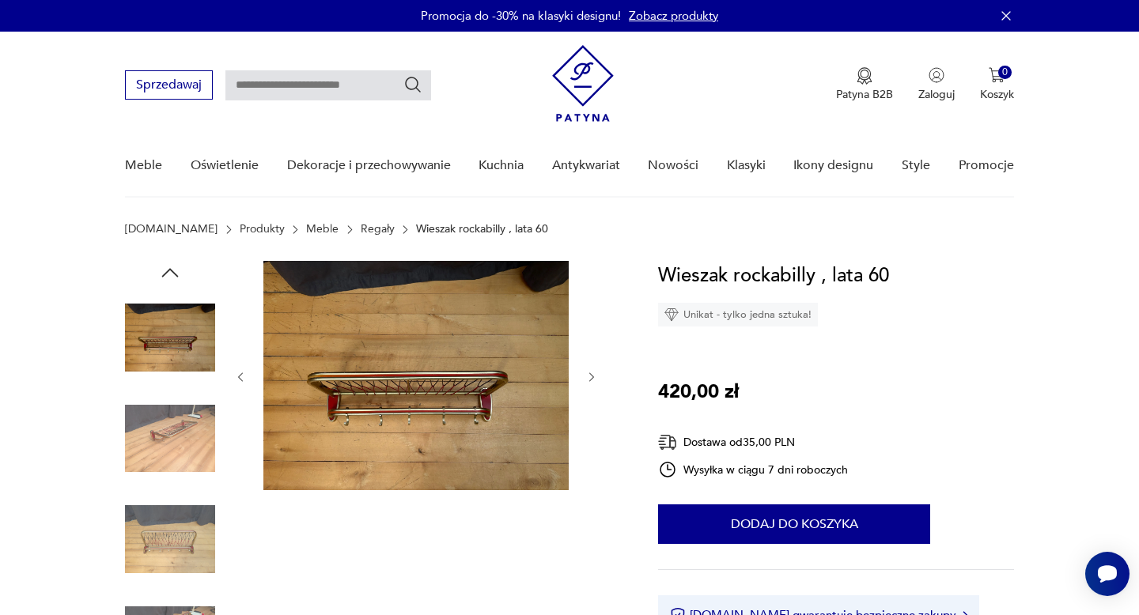
click at [591, 377] on icon "button" at bounding box center [591, 377] width 13 height 13
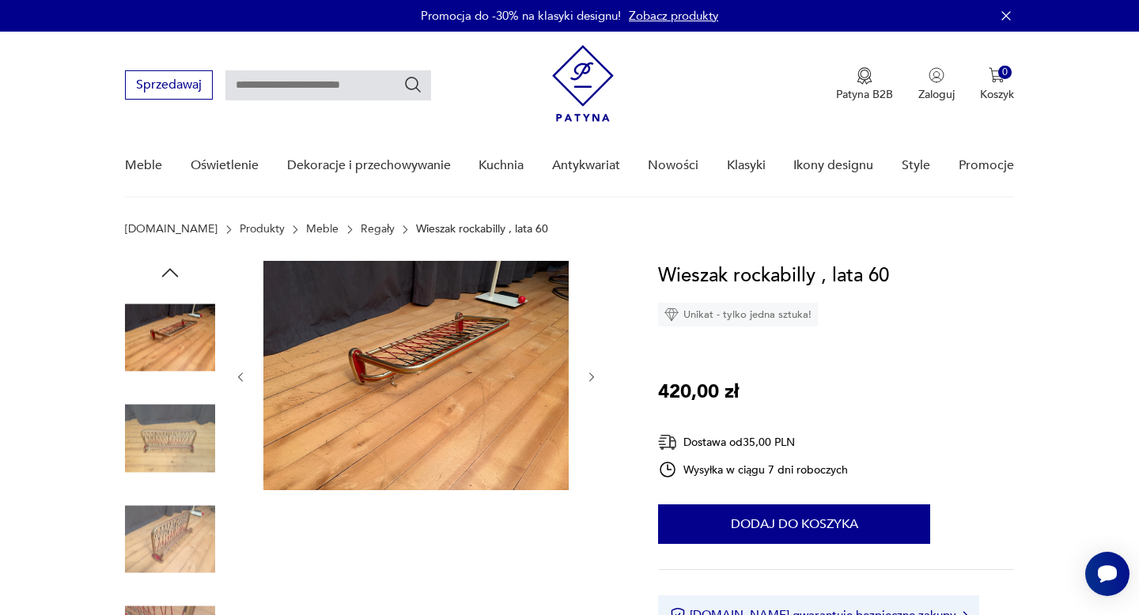
click at [591, 377] on icon "button" at bounding box center [591, 377] width 13 height 13
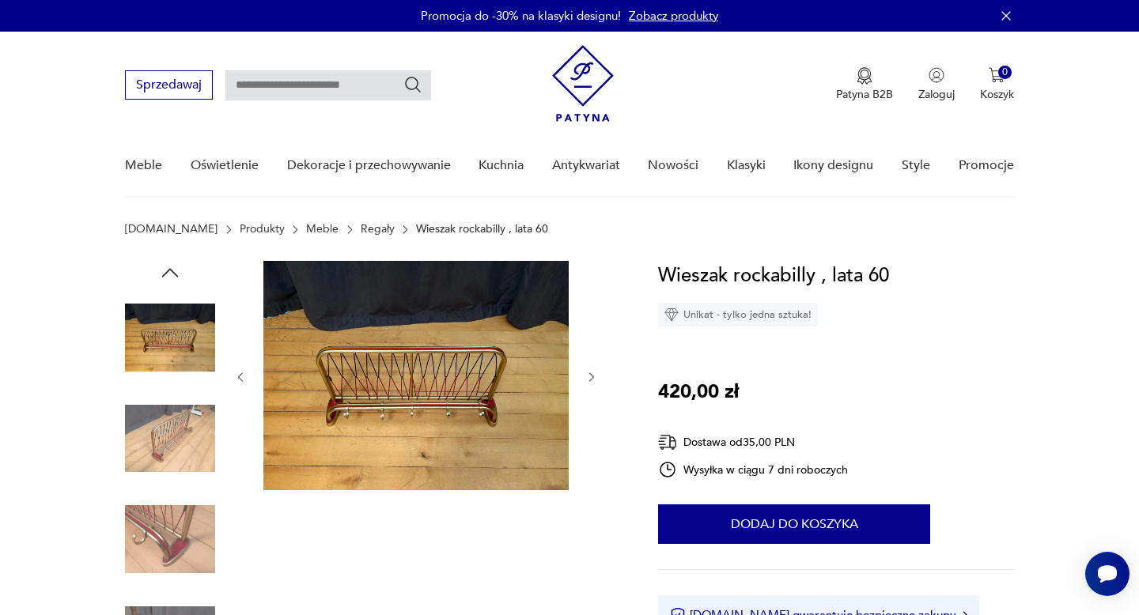
click at [591, 377] on icon "button" at bounding box center [591, 377] width 13 height 13
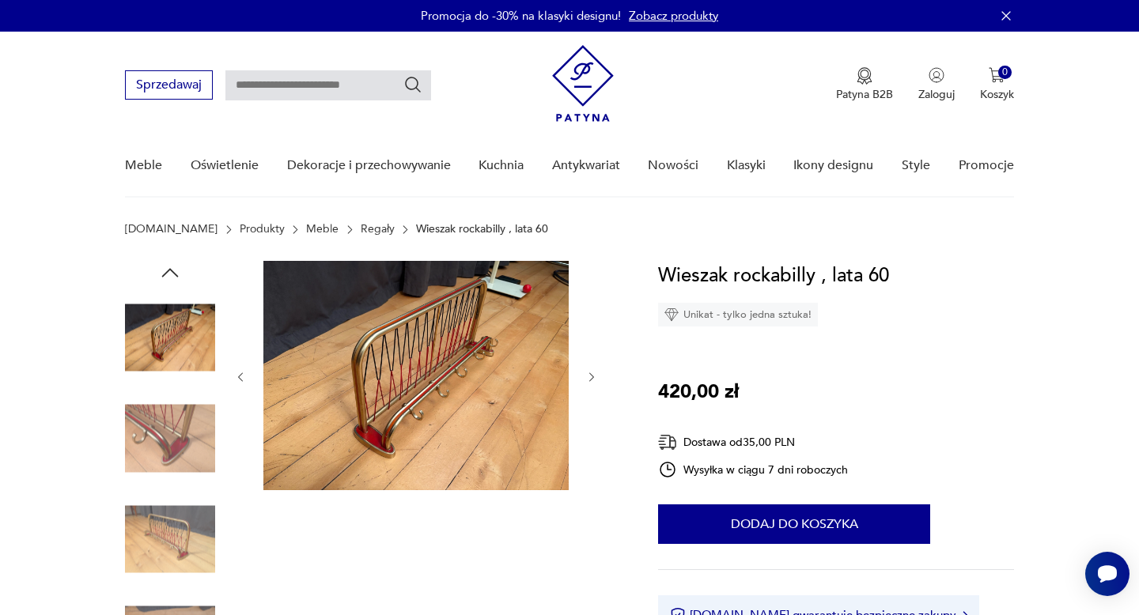
click at [591, 377] on icon "button" at bounding box center [591, 377] width 13 height 13
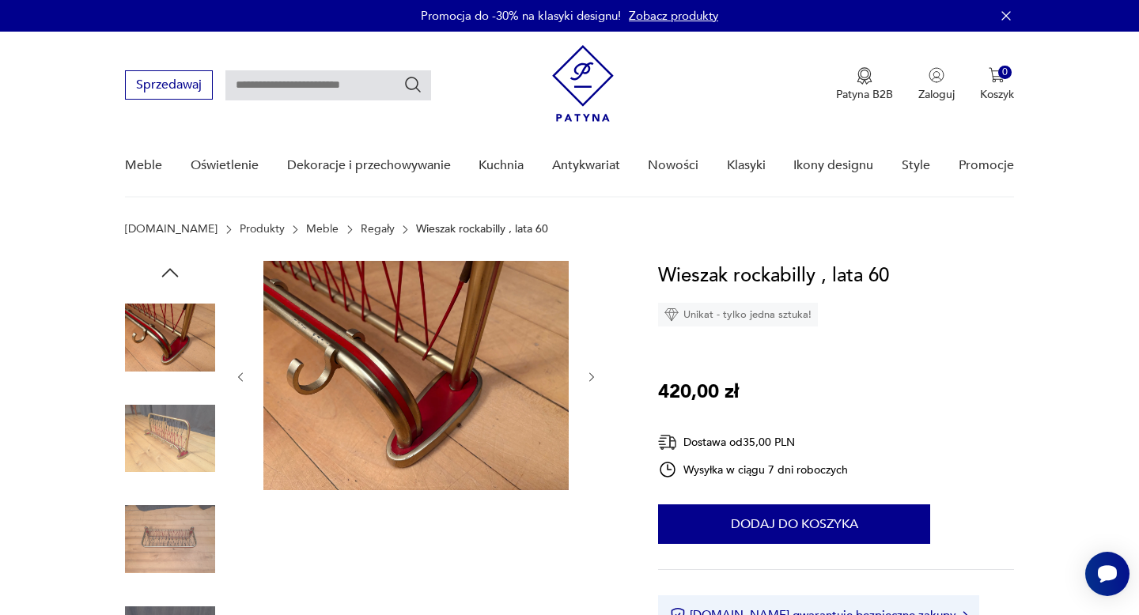
click at [591, 377] on icon "button" at bounding box center [591, 377] width 13 height 13
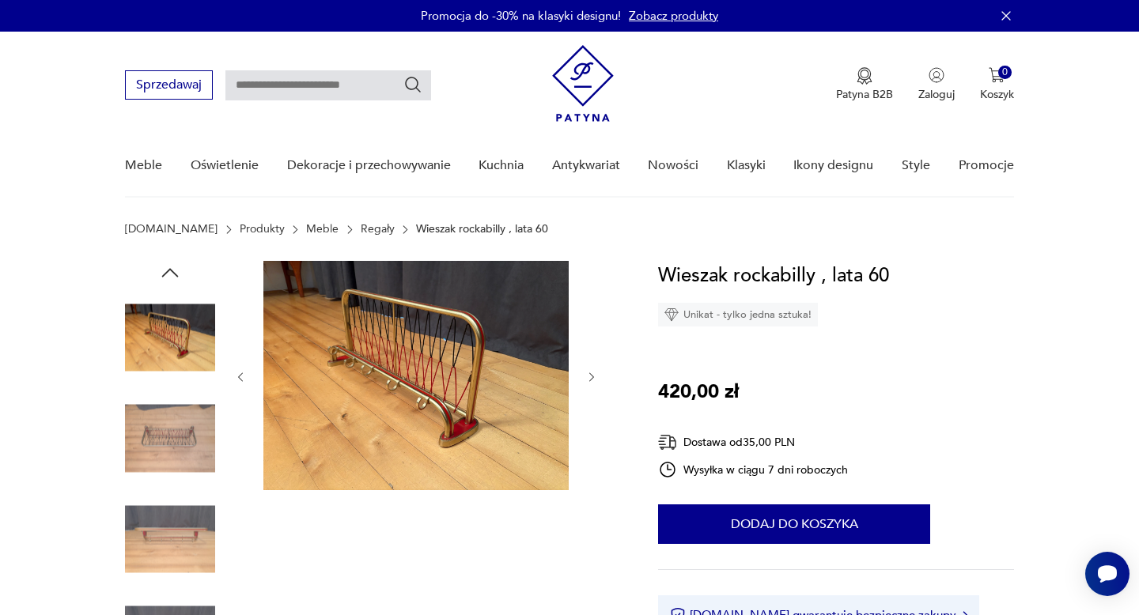
click at [591, 377] on icon "button" at bounding box center [591, 377] width 13 height 13
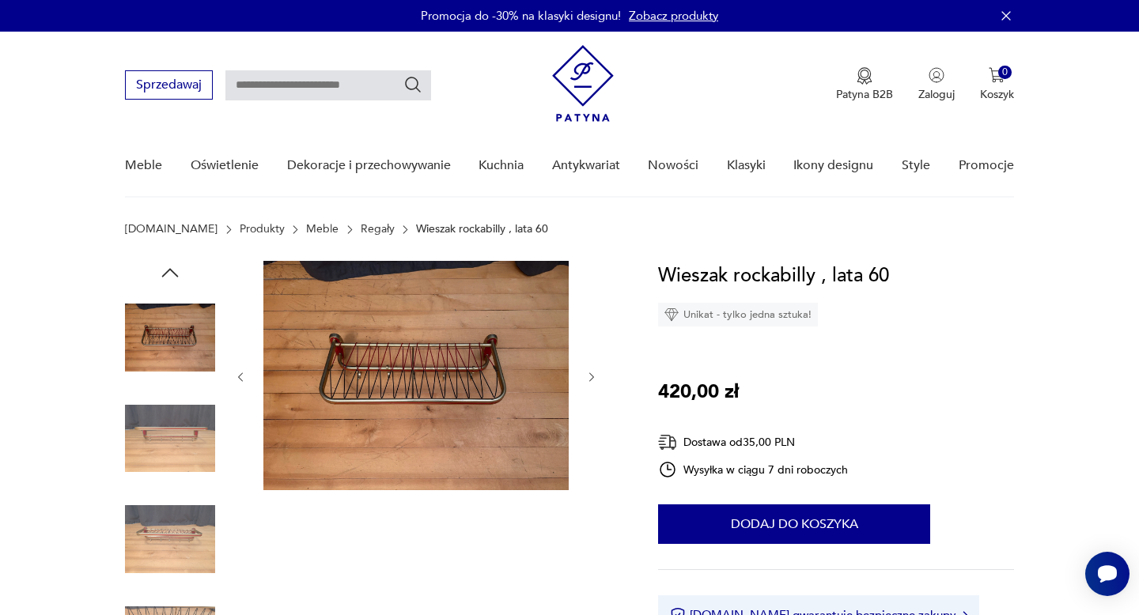
click at [591, 377] on icon "button" at bounding box center [591, 377] width 13 height 13
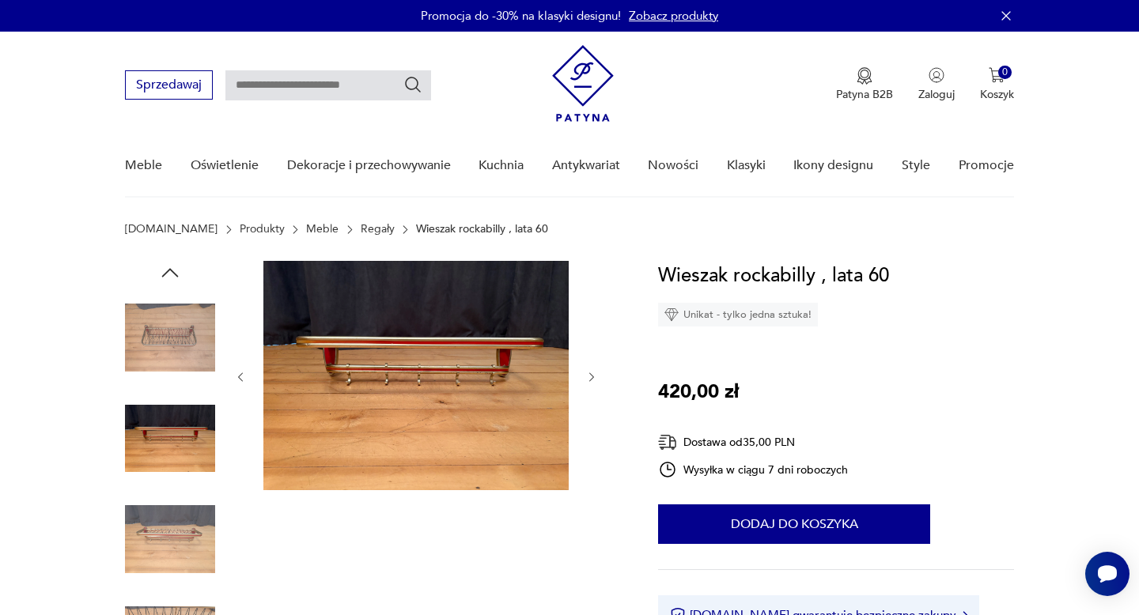
click at [591, 377] on icon "button" at bounding box center [591, 377] width 13 height 13
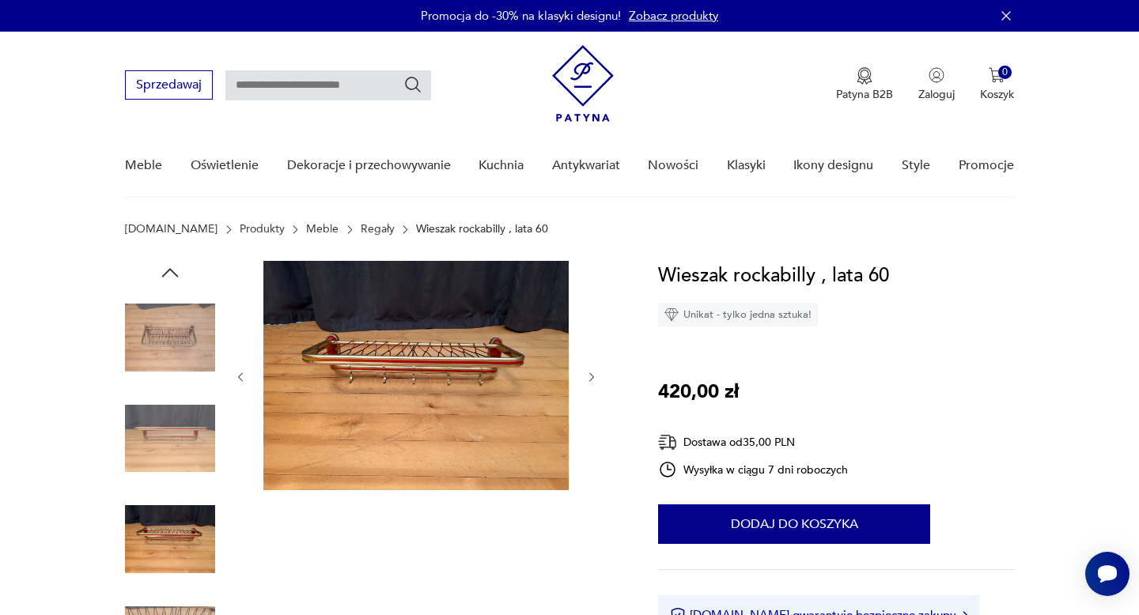
click at [591, 377] on icon "button" at bounding box center [591, 377] width 13 height 13
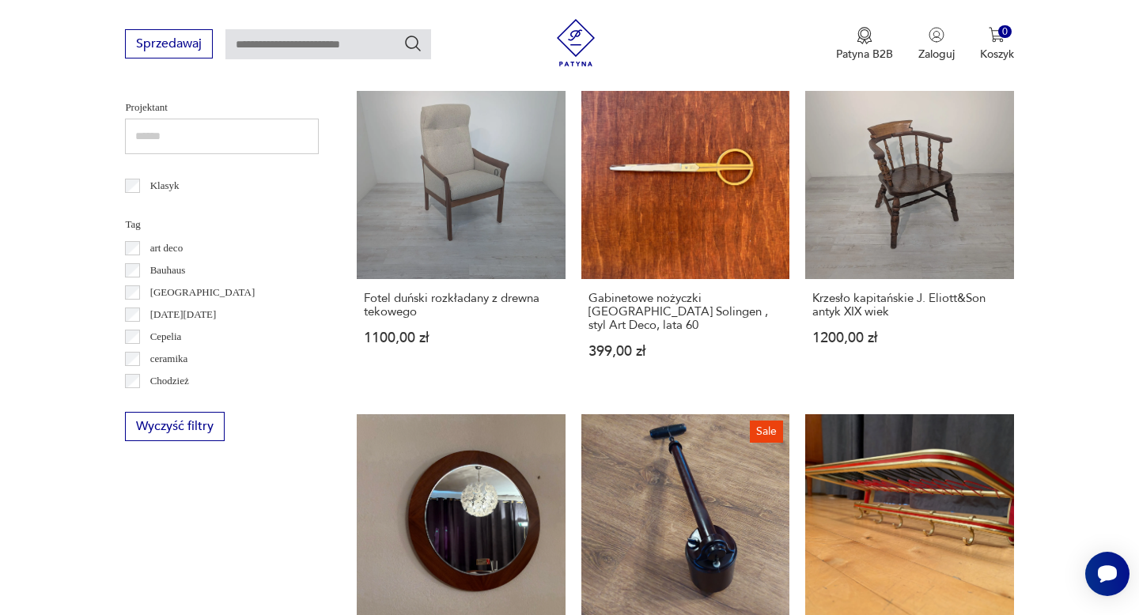
scroll to position [754, 0]
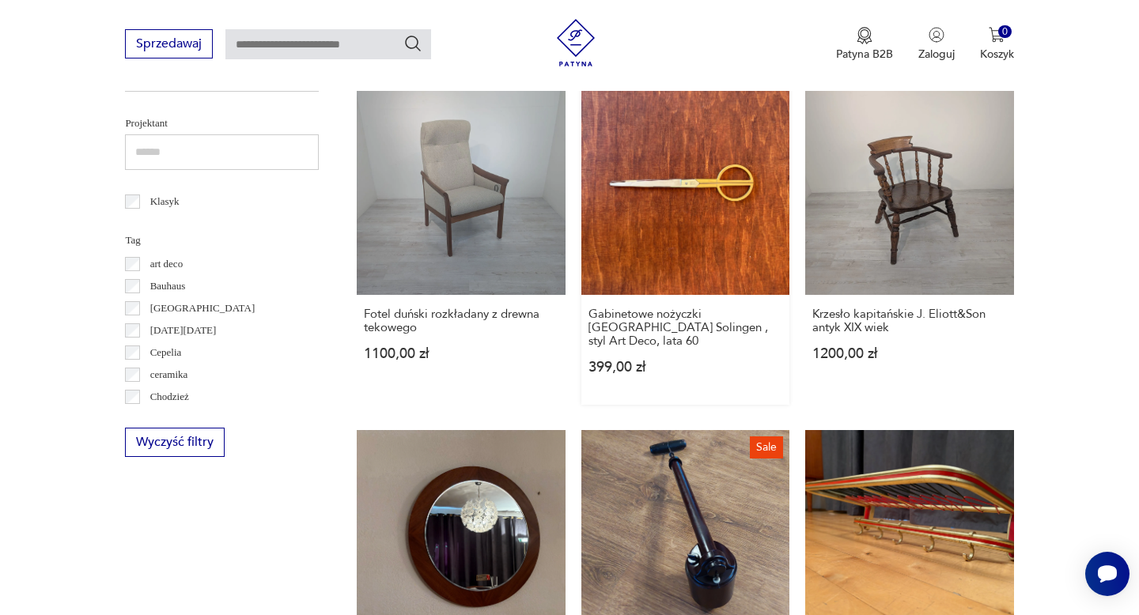
click at [716, 183] on link "Gabinetowe nożyczki [GEOGRAPHIC_DATA] Solingen , styl Art Deco, lata 60 399,00 …" at bounding box center [685, 245] width 208 height 318
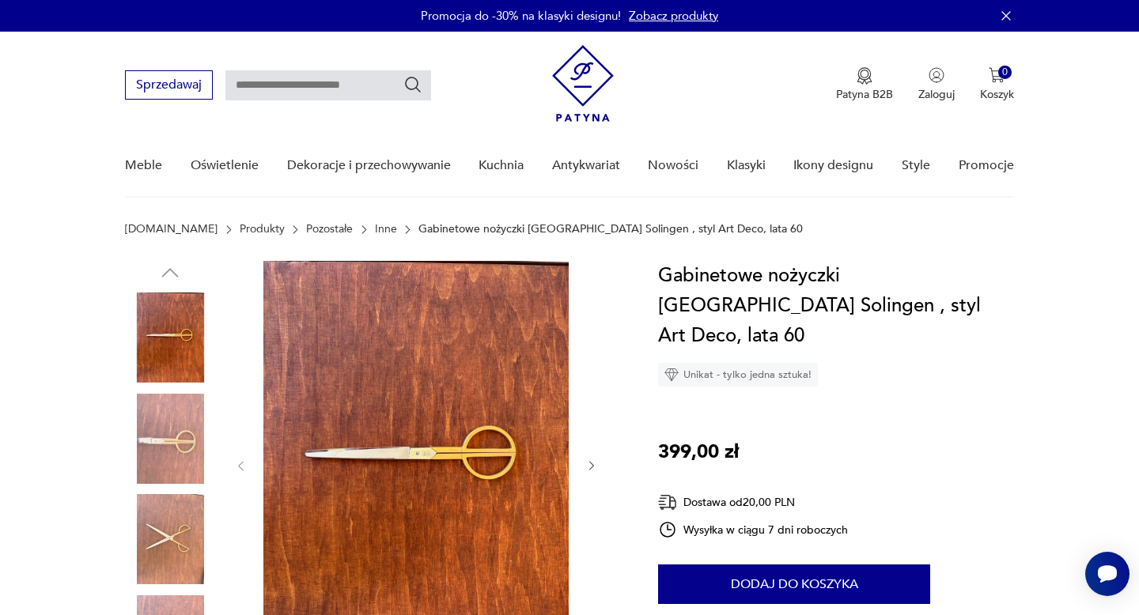
click at [592, 466] on icon "button" at bounding box center [591, 465] width 13 height 13
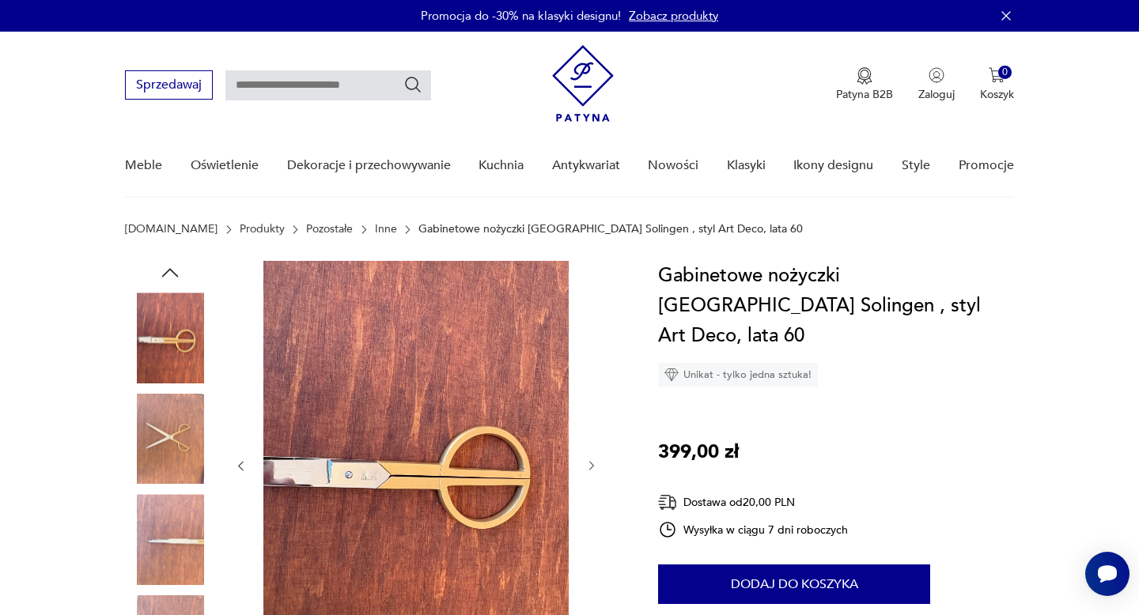
click at [592, 466] on icon "button" at bounding box center [591, 465] width 13 height 13
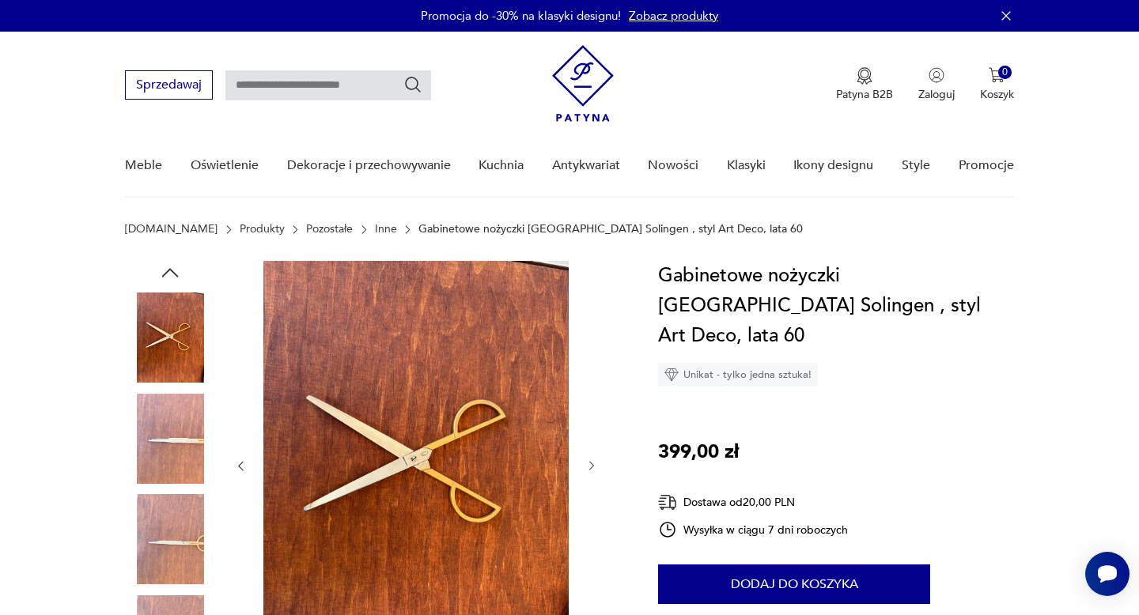
click at [592, 466] on icon "button" at bounding box center [591, 465] width 13 height 13
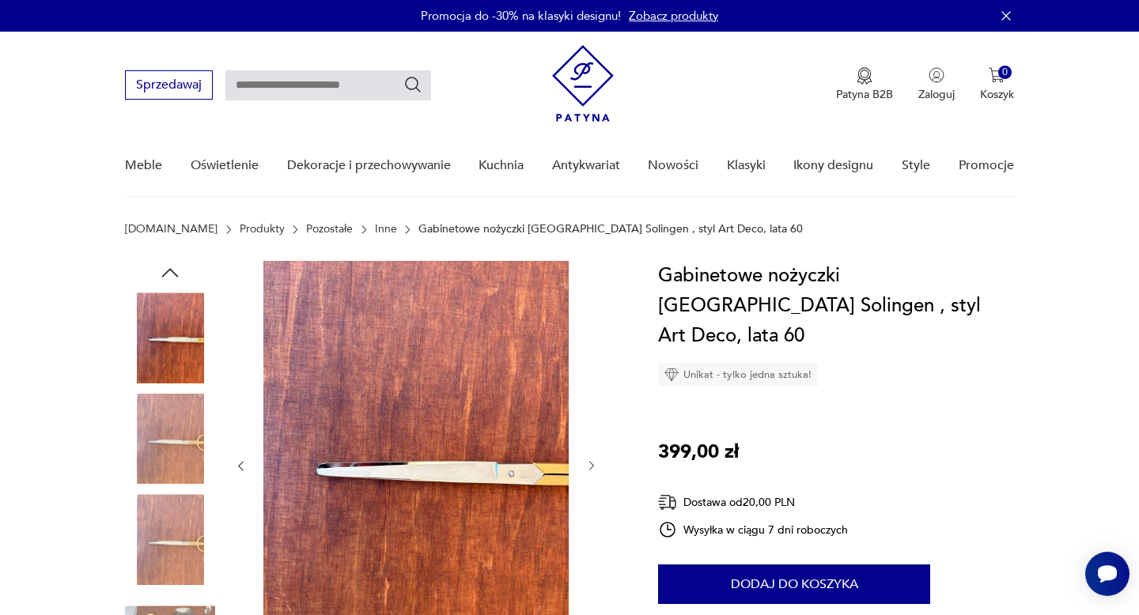
click at [592, 466] on icon "button" at bounding box center [591, 465] width 13 height 13
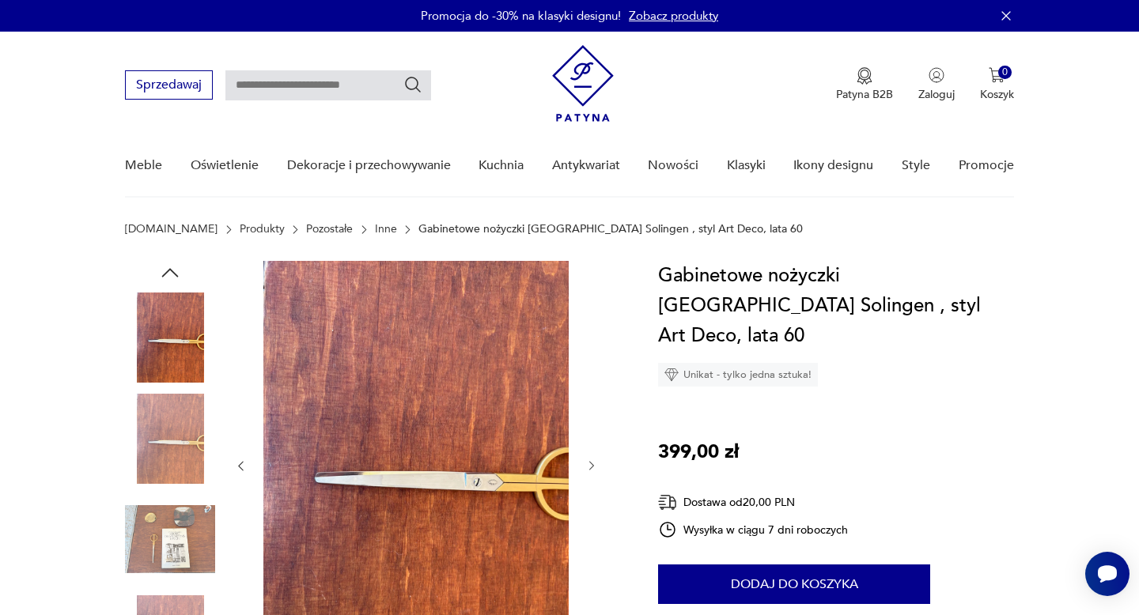
click at [592, 466] on icon "button" at bounding box center [591, 465] width 13 height 13
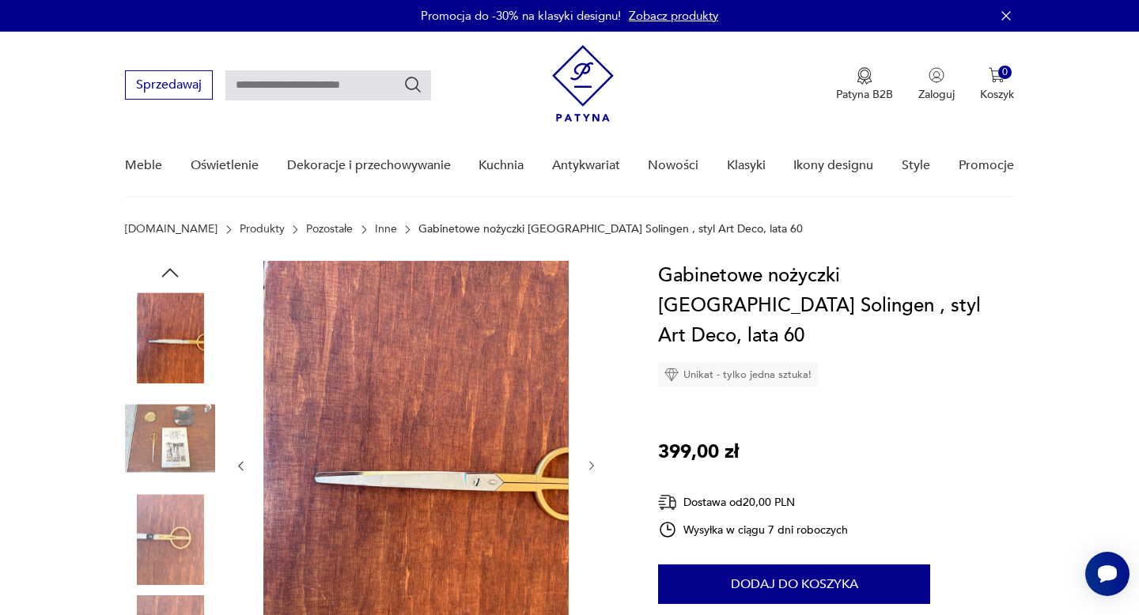
click at [592, 466] on icon "button" at bounding box center [591, 465] width 13 height 13
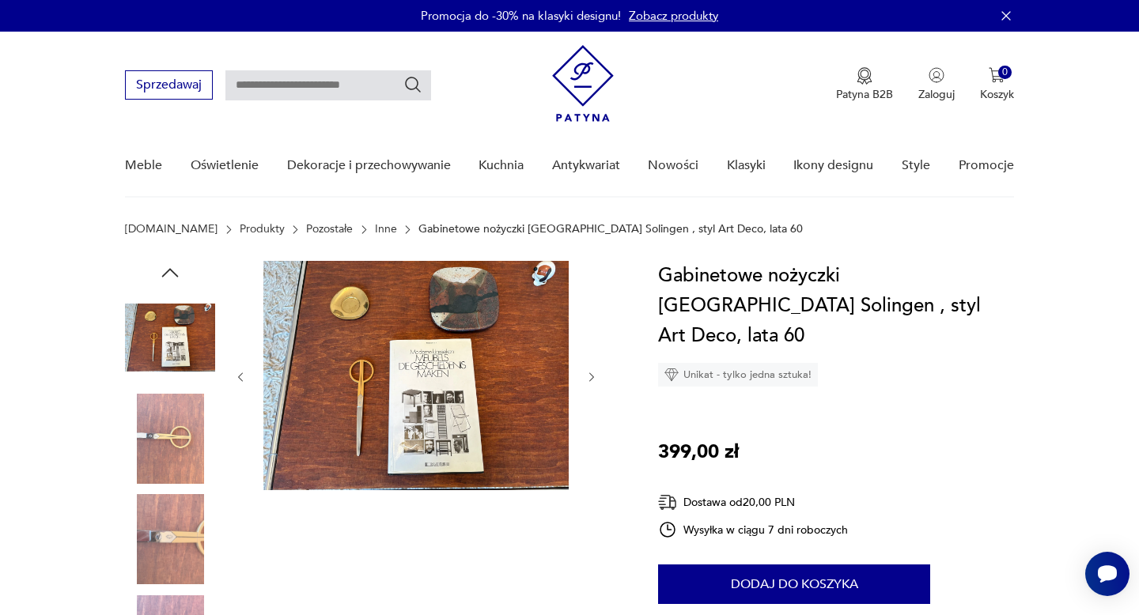
click at [591, 375] on icon "button" at bounding box center [591, 376] width 5 height 9
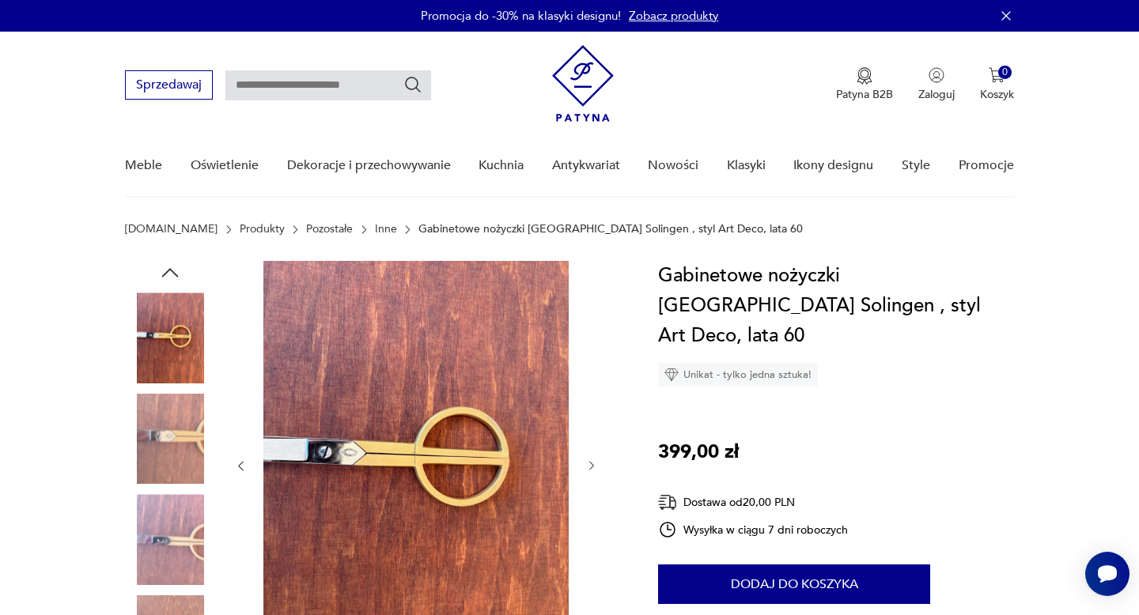
click at [591, 375] on div at bounding box center [416, 466] width 364 height 410
click at [591, 465] on icon "button" at bounding box center [591, 465] width 13 height 13
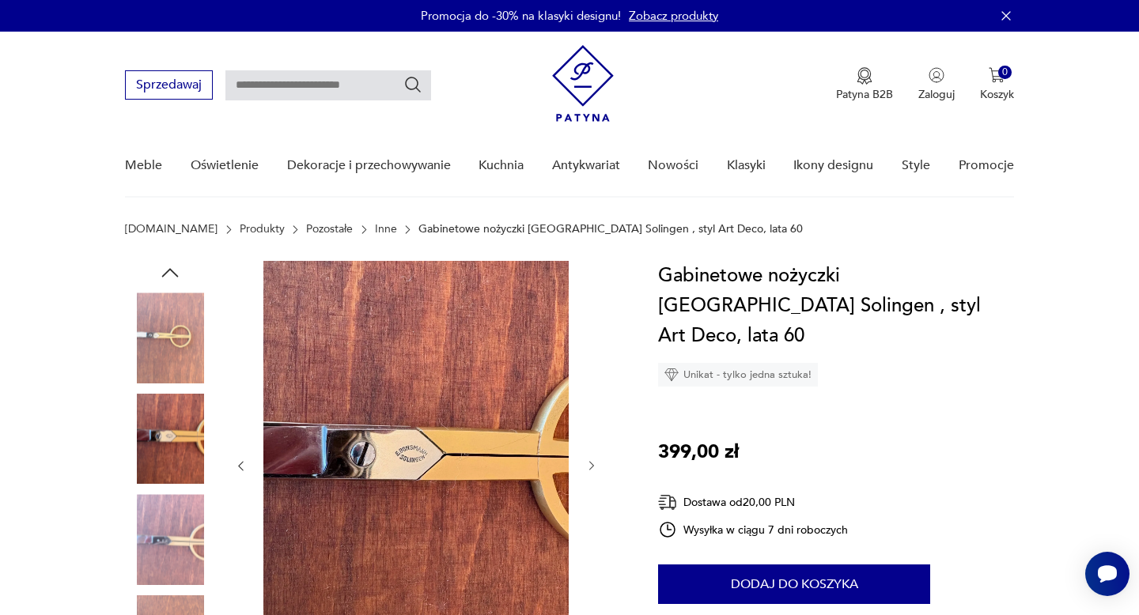
click at [591, 465] on icon "button" at bounding box center [591, 465] width 13 height 13
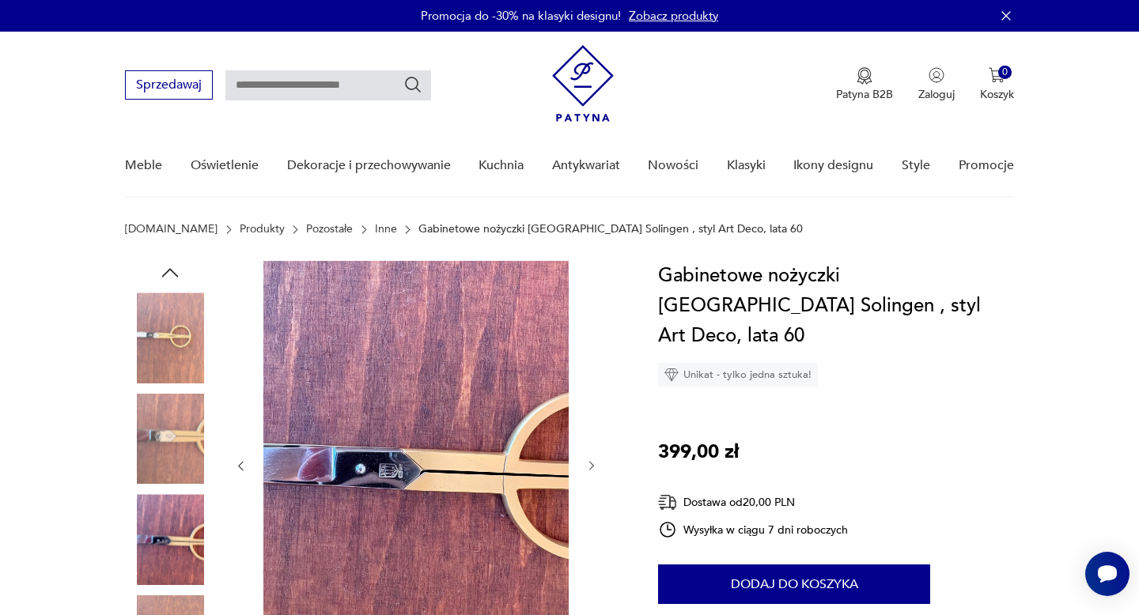
click at [591, 465] on icon "button" at bounding box center [591, 465] width 13 height 13
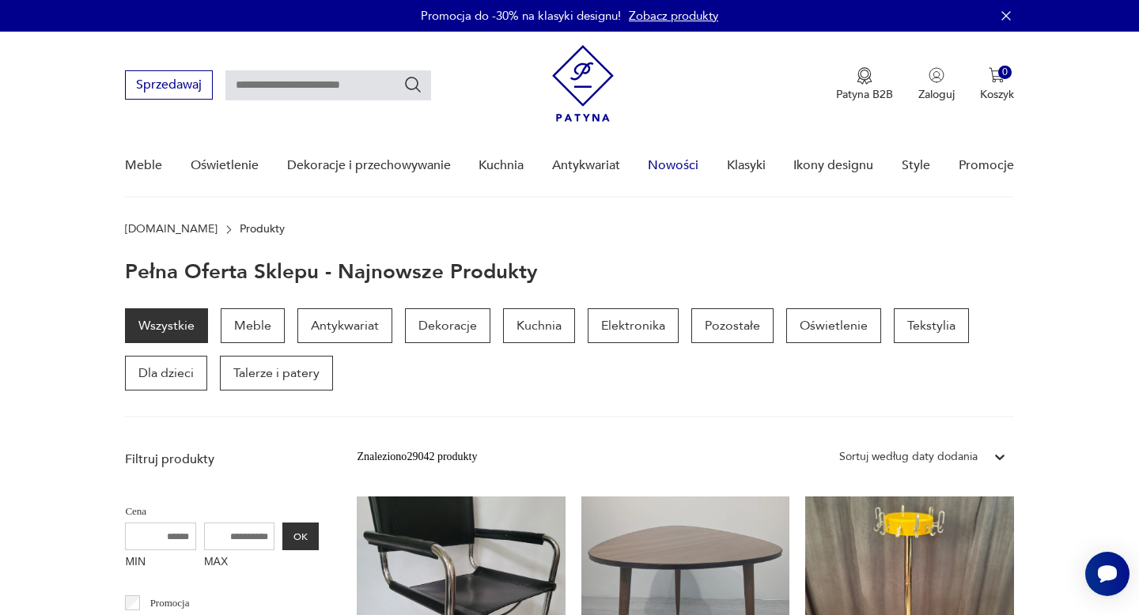
click at [675, 165] on link "Nowości" at bounding box center [673, 165] width 51 height 61
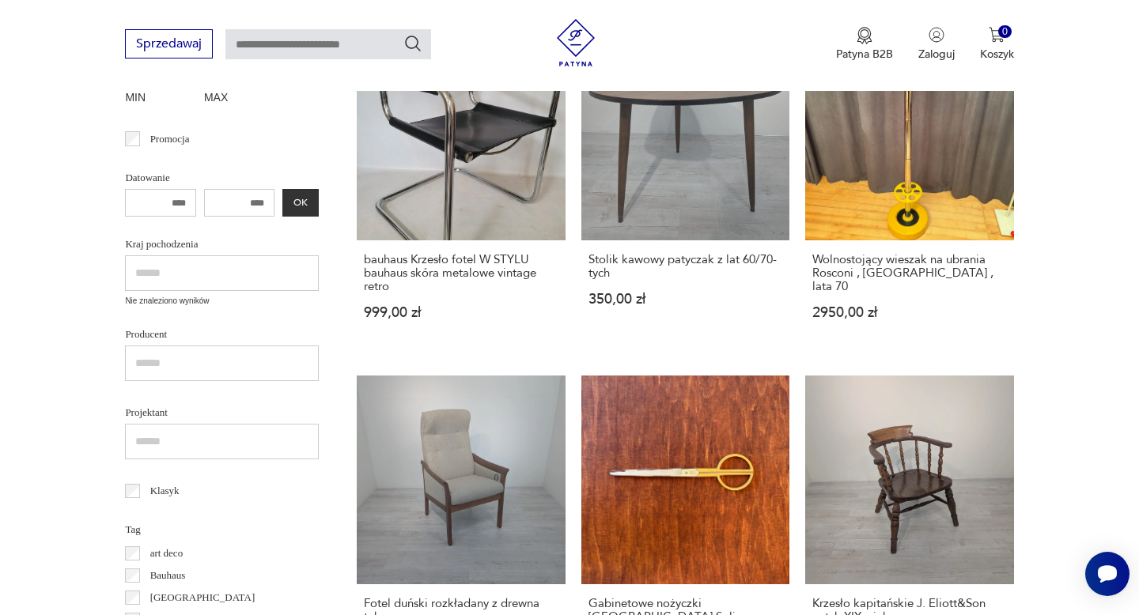
scroll to position [344, 0]
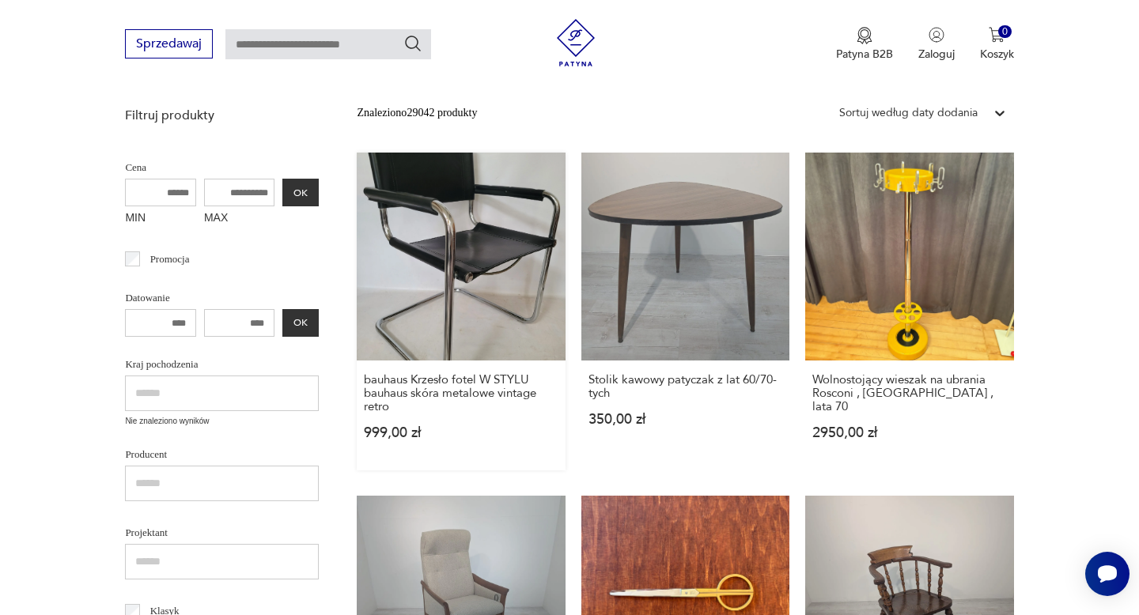
click at [467, 247] on link "bauhaus Krzesło fotel W STYLU bauhaus skóra metalowe vintage retro 999,00 zł" at bounding box center [461, 312] width 208 height 318
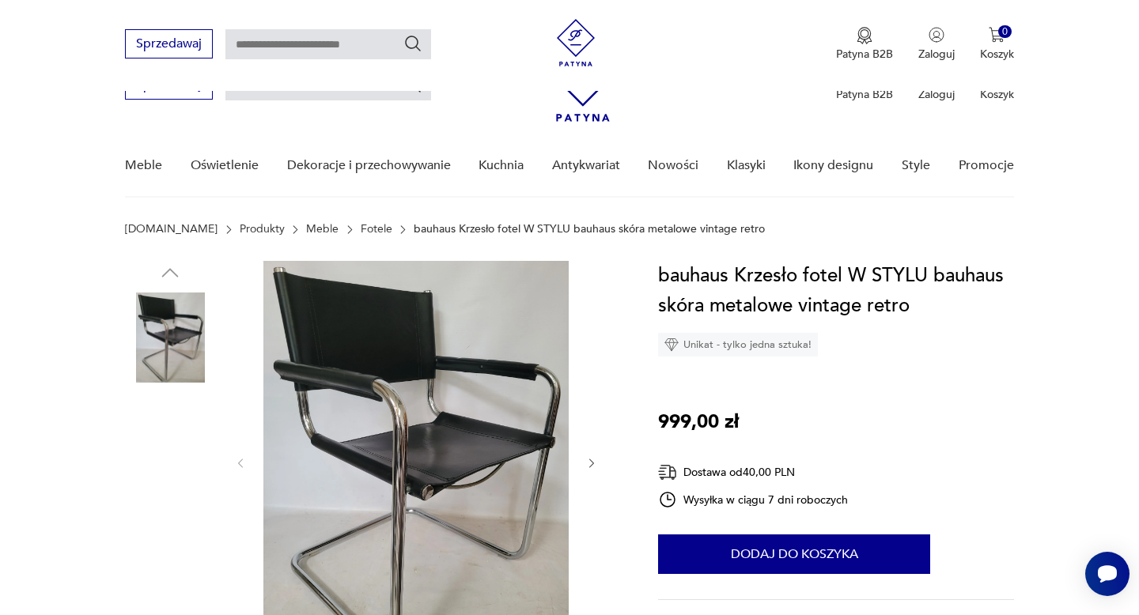
scroll to position [556, 0]
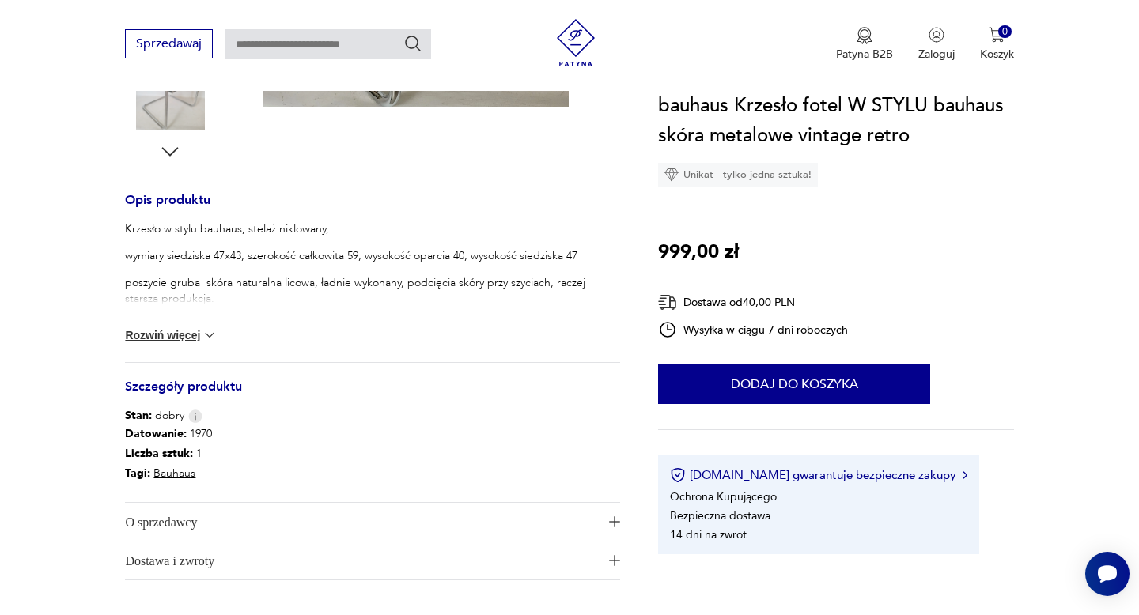
click at [191, 530] on span "O sprzedawcy" at bounding box center [361, 522] width 473 height 38
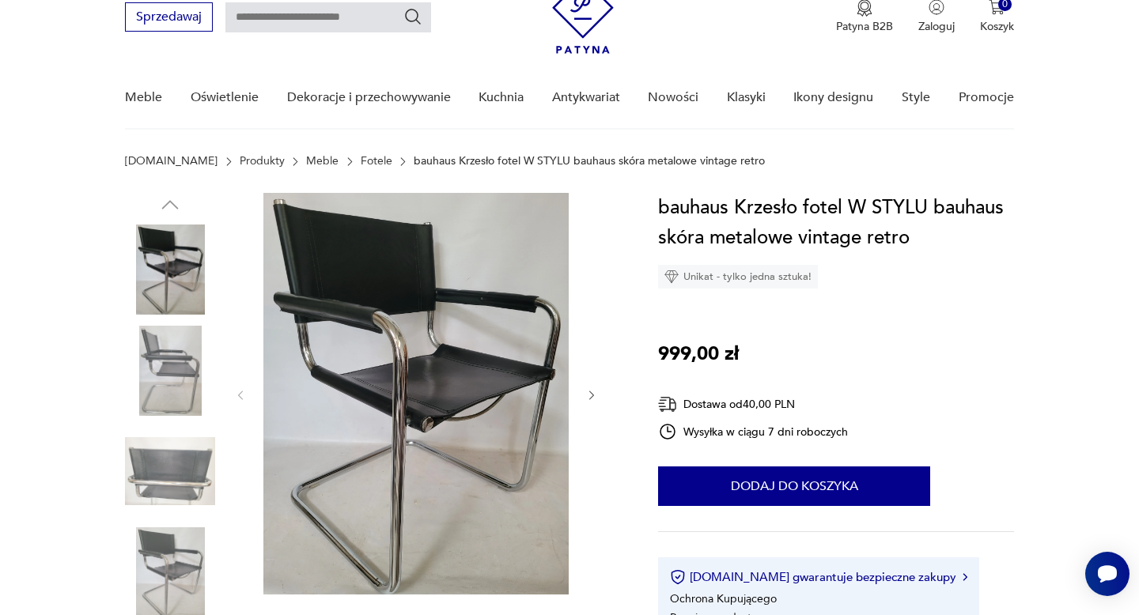
scroll to position [0, 0]
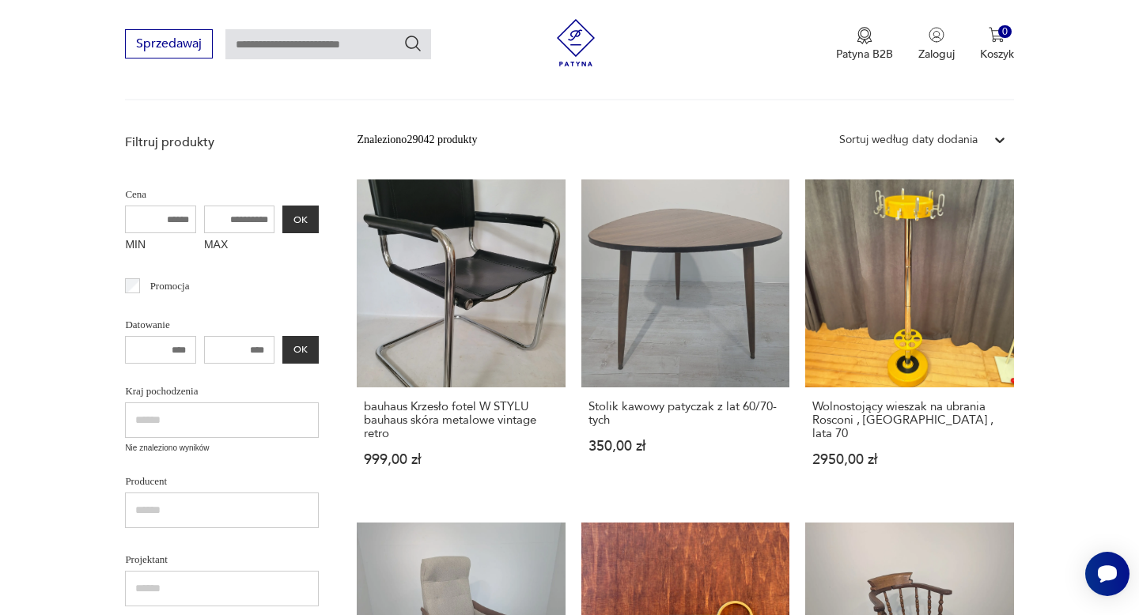
scroll to position [327, 0]
